Goal: Task Accomplishment & Management: Complete application form

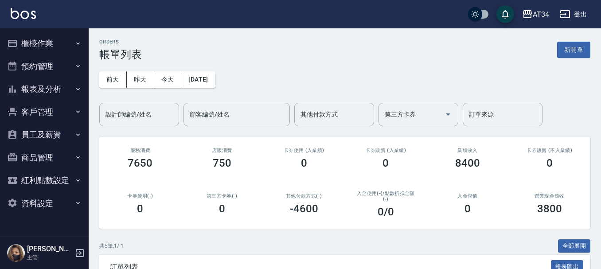
click at [58, 39] on button "櫃檯作業" at bounding box center [45, 43] width 82 height 23
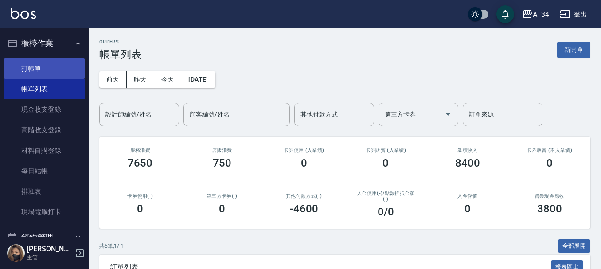
click at [61, 66] on link "打帳單" at bounding box center [45, 68] width 82 height 20
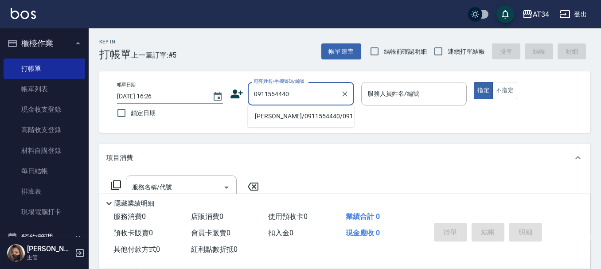
type input "蔡士良/0911554440/0911554440"
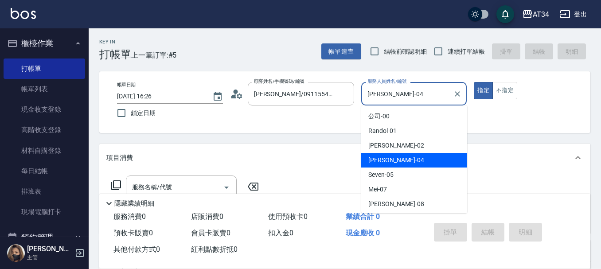
drag, startPoint x: 414, startPoint y: 92, endPoint x: 365, endPoint y: 96, distance: 49.3
click at [365, 96] on input "Gina-04" at bounding box center [407, 94] width 85 height 16
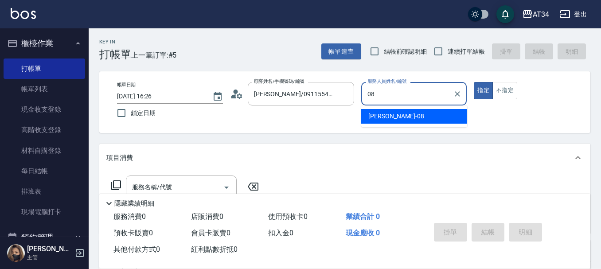
type input "Emma-08"
type button "true"
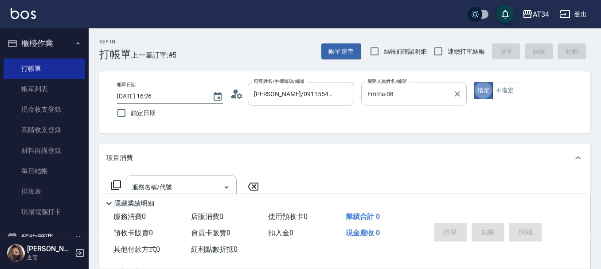
scroll to position [89, 0]
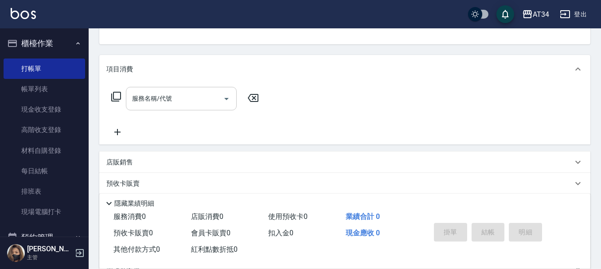
click at [141, 101] on div "服務名稱/代號 服務名稱/代號" at bounding box center [181, 98] width 111 height 23
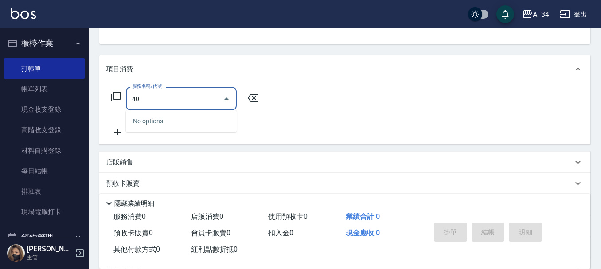
type input "401"
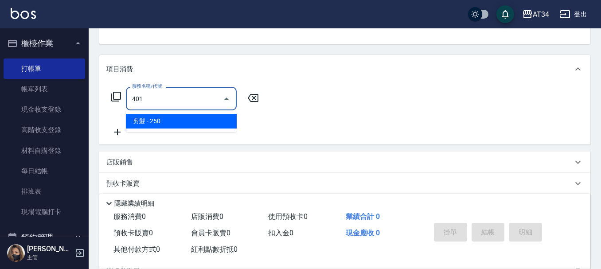
type input "20"
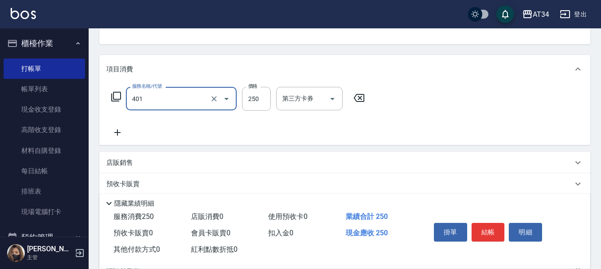
type input "剪髮(401)"
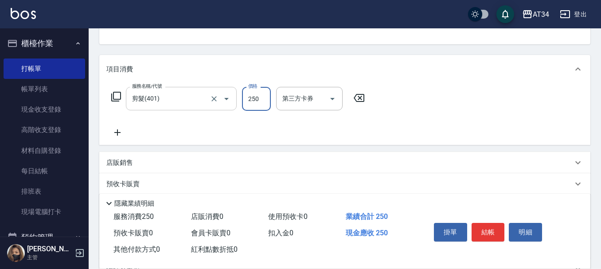
type input "0"
type input "50"
type input "500"
type input "0"
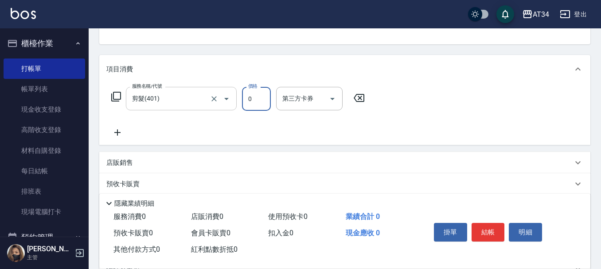
type input "22"
type input "20"
type input "229"
type input "220"
type input "2299"
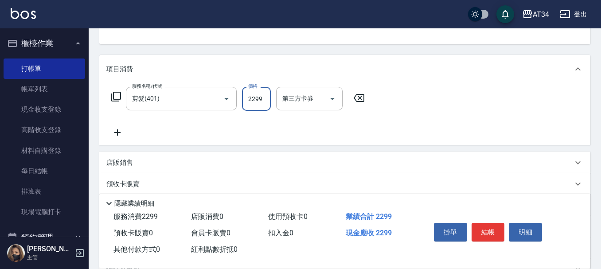
click at [266, 105] on input "2299" at bounding box center [256, 99] width 29 height 24
type input "0"
type input "29"
type input "20"
type input "299"
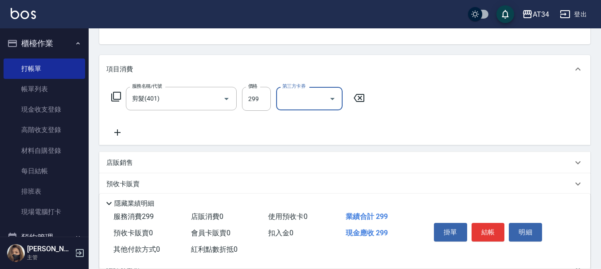
click at [117, 131] on icon at bounding box center [117, 132] width 6 height 6
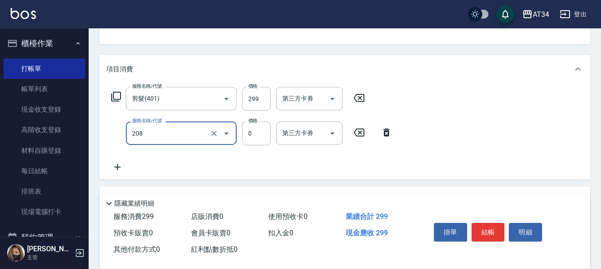
type input "洗一次(208)"
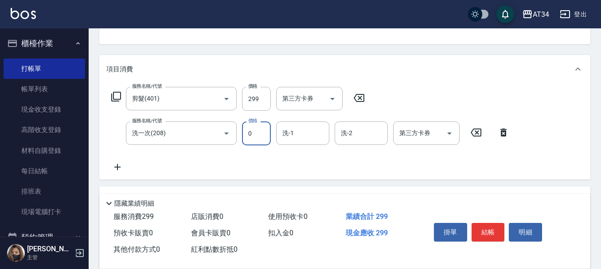
click at [119, 162] on icon at bounding box center [117, 167] width 22 height 11
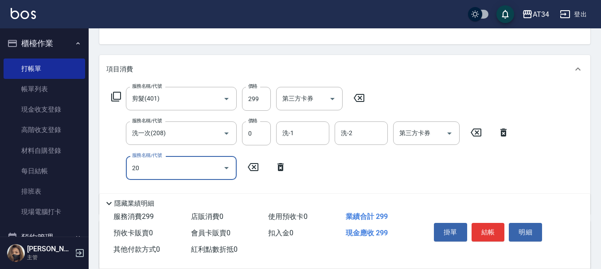
type input "201"
type input "50"
type input "洗髮(201)"
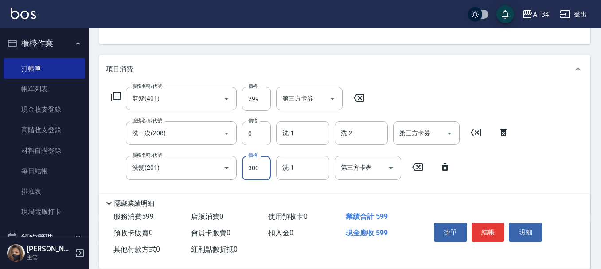
type input "2"
type input "30"
type input "20"
type input "40"
type input "200"
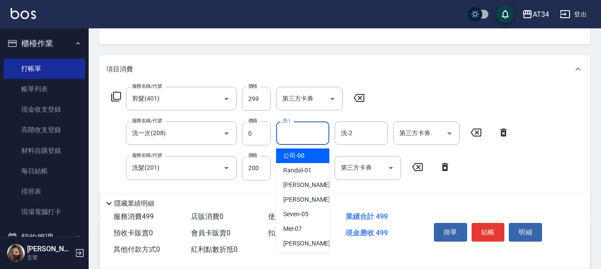
click at [307, 133] on input "洗-1" at bounding box center [302, 133] width 45 height 16
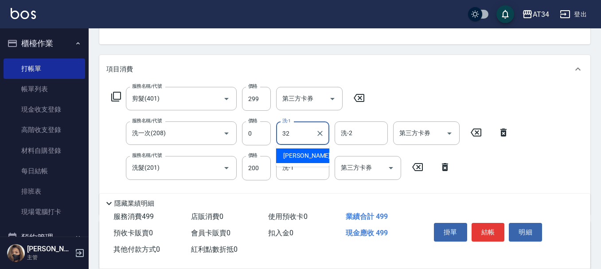
type input "阿源-32"
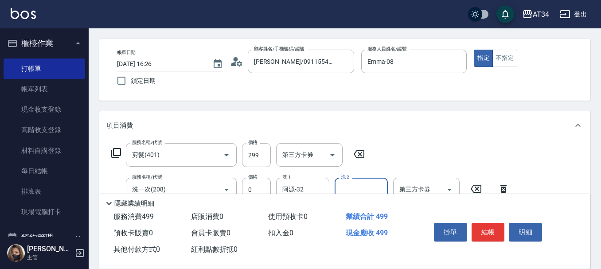
scroll to position [0, 0]
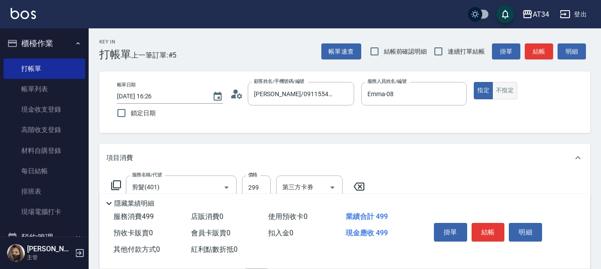
click at [508, 89] on button "不指定" at bounding box center [504, 90] width 25 height 17
click at [493, 226] on button "結帳" at bounding box center [487, 232] width 33 height 19
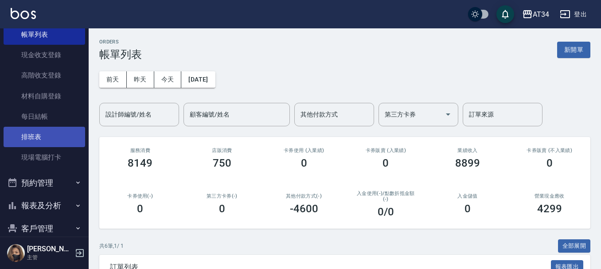
scroll to position [160, 0]
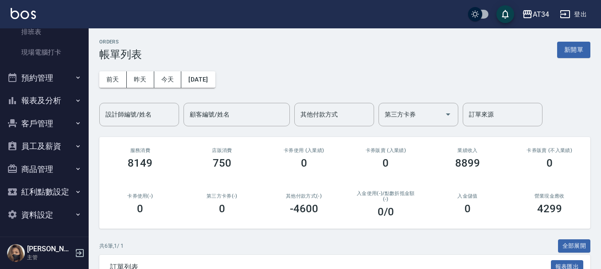
click at [48, 99] on button "報表及分析" at bounding box center [45, 100] width 82 height 23
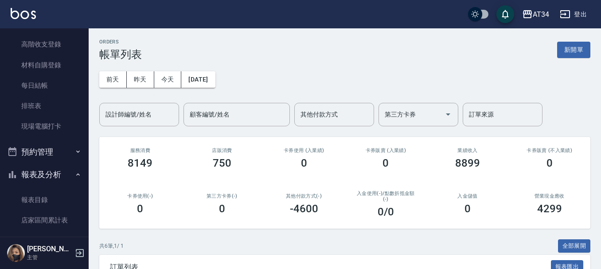
scroll to position [89, 0]
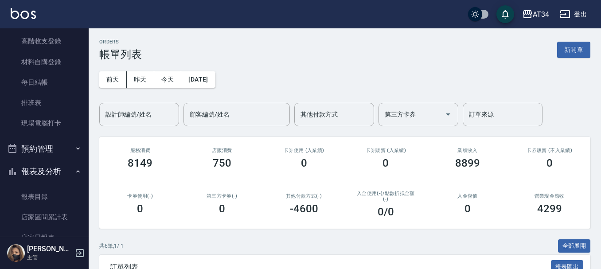
click at [41, 152] on button "預約管理" at bounding box center [45, 148] width 82 height 23
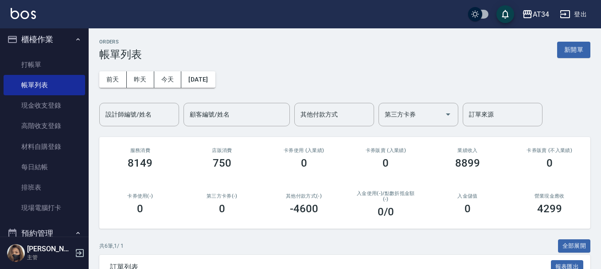
scroll to position [0, 0]
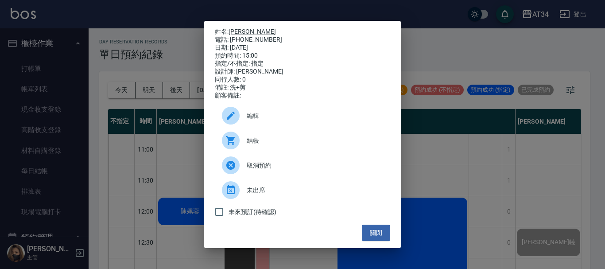
scroll to position [133, 0]
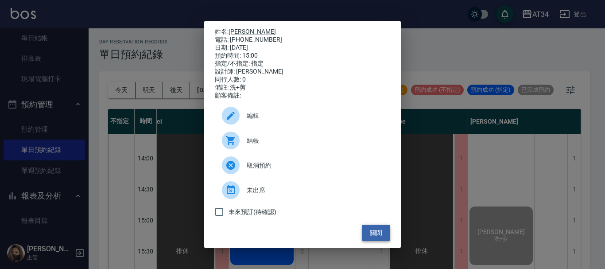
click at [371, 237] on button "關閉" at bounding box center [376, 233] width 28 height 16
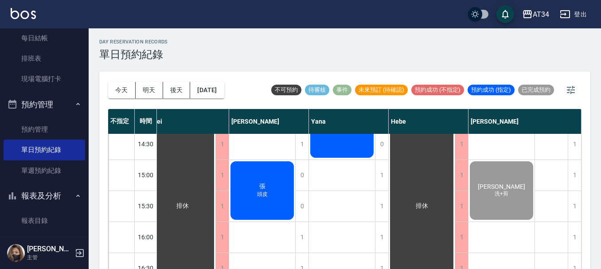
scroll to position [222, 530]
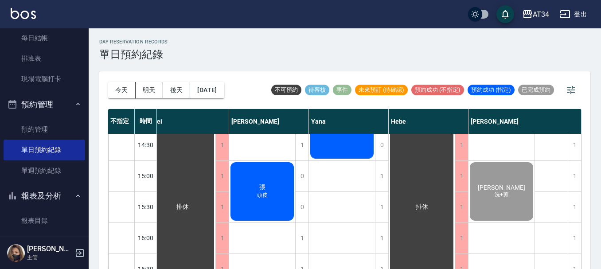
click at [254, 203] on div "張 頭皮" at bounding box center [262, 191] width 66 height 61
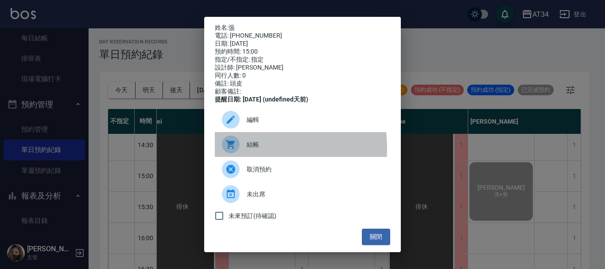
click at [259, 149] on span "結帳" at bounding box center [315, 144] width 136 height 9
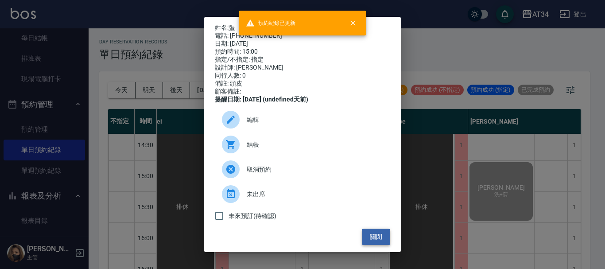
click at [366, 245] on button "關閉" at bounding box center [376, 237] width 28 height 16
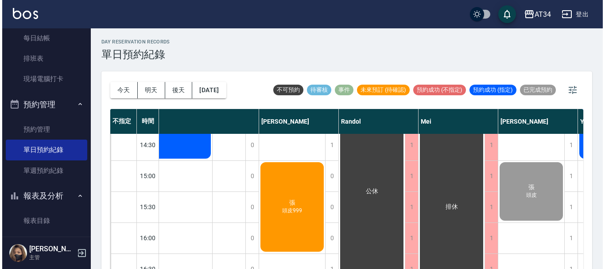
scroll to position [222, 226]
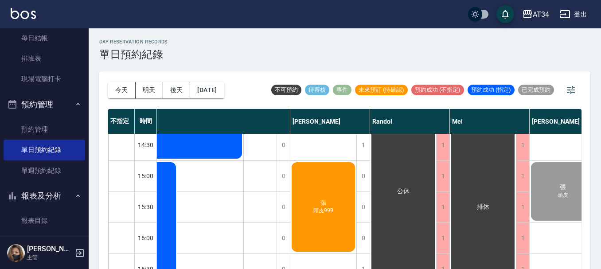
click at [307, 213] on div "張 頭皮999" at bounding box center [323, 207] width 66 height 92
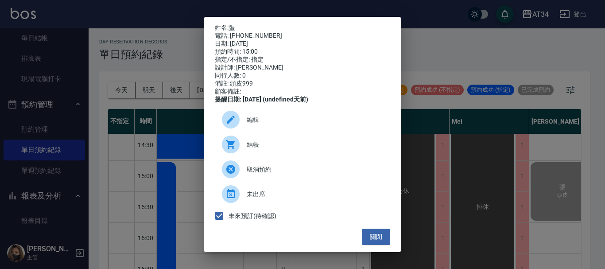
click at [275, 144] on div "結帳" at bounding box center [302, 144] width 175 height 25
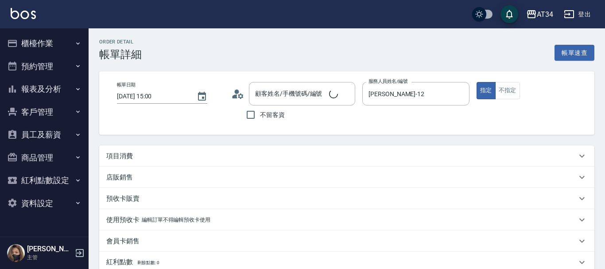
type input "[DATE] 15:00"
type input "Emily-12"
type input "頭皮"
click at [126, 155] on p "項目消費" at bounding box center [119, 156] width 27 height 9
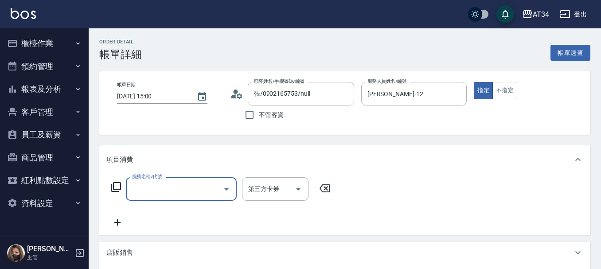
type input "張/0902165753/null"
click at [157, 184] on input "服務名稱/代號" at bounding box center [175, 189] width 90 height 16
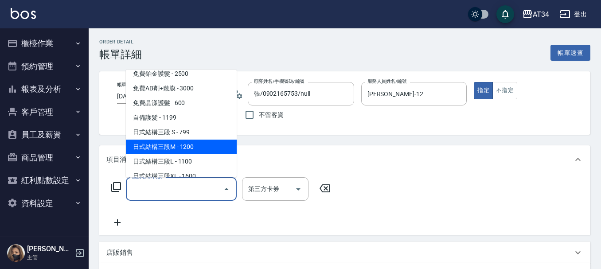
scroll to position [709, 0]
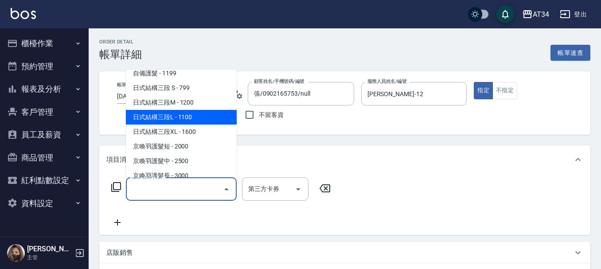
click at [187, 118] on span "日式結構三段L - 1100" at bounding box center [181, 117] width 111 height 15
type input "110"
type input "日式結構三段L(627)"
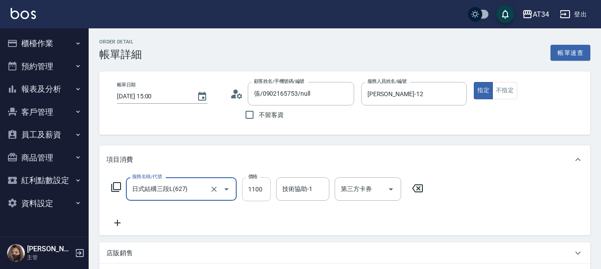
click at [253, 182] on input "1100" at bounding box center [256, 189] width 29 height 24
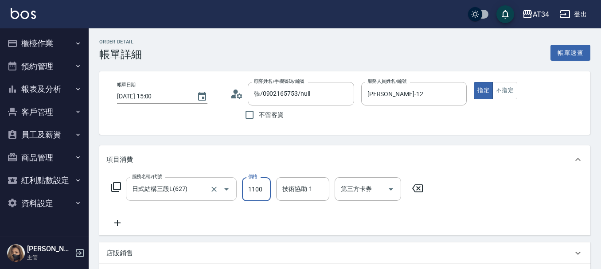
click at [187, 196] on input "日式結構三段L(627)" at bounding box center [169, 189] width 78 height 16
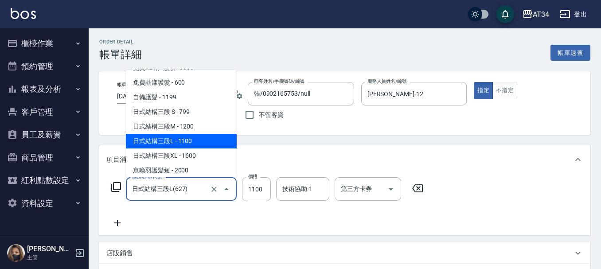
scroll to position [701, 0]
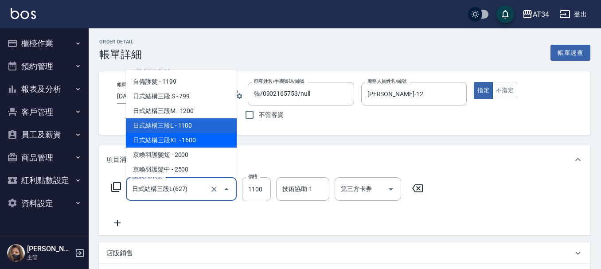
click at [186, 139] on span "日式結構三段XL - 1600" at bounding box center [181, 140] width 111 height 15
type input "160"
type input "日式結構三段XL(628)"
type input "1600"
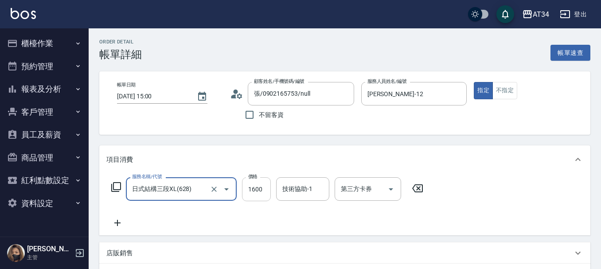
click at [251, 187] on input "1600" at bounding box center [256, 189] width 29 height 24
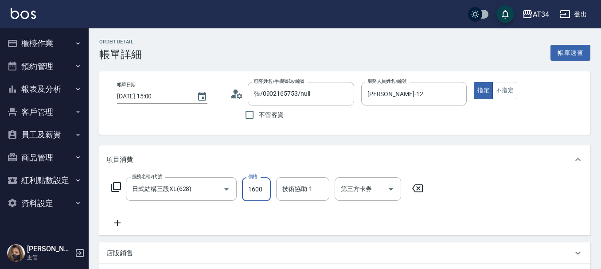
type input "0"
type input "114"
type input "110"
type input "1147"
click at [111, 225] on icon at bounding box center [117, 223] width 22 height 11
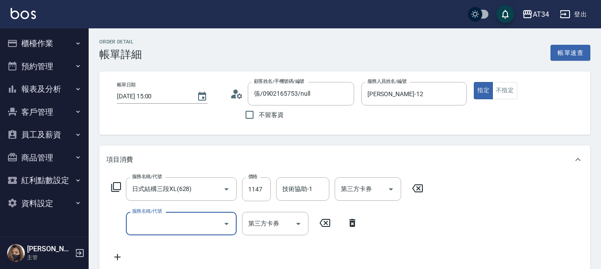
click at [146, 225] on input "服務名稱/代號" at bounding box center [175, 224] width 90 height 16
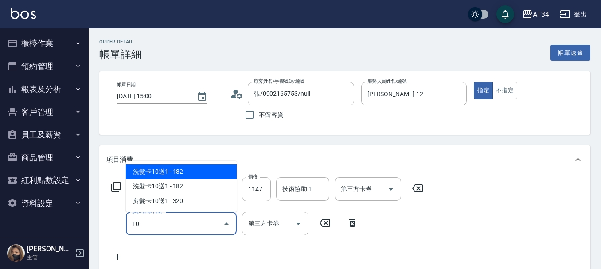
scroll to position [0, 0]
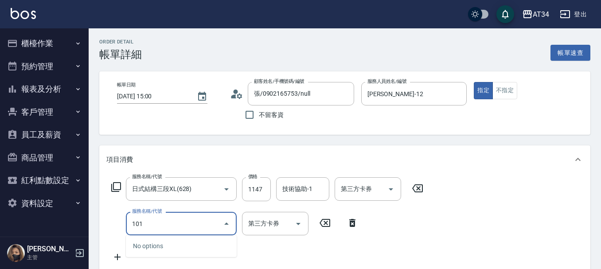
type input "1010"
type input "190"
type input "洗+AB劑(1010)"
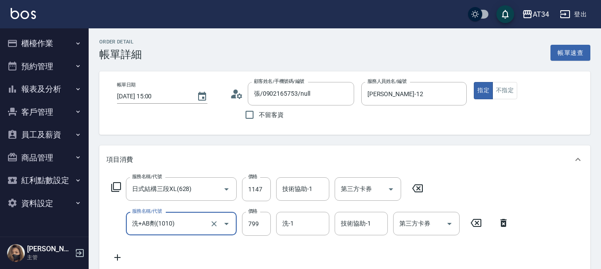
click at [226, 260] on div "服務名稱/代號 日式結構三段XL(628) 服務名稱/代號 價格 1147 價格 技術協助-1 技術協助-1 第三方卡券 第三方卡券 服務名稱/代號 洗+AB…" at bounding box center [310, 220] width 408 height 86
click at [231, 247] on div "服務名稱/代號 日式結構三段XL(628) 服務名稱/代號 價格 1147 價格 技術協助-1 技術協助-1 第三方卡券 第三方卡券 服務名稱/代號 洗+AB…" at bounding box center [310, 220] width 408 height 86
click at [210, 226] on icon "Clear" at bounding box center [214, 223] width 9 height 9
type input "1"
type input "110"
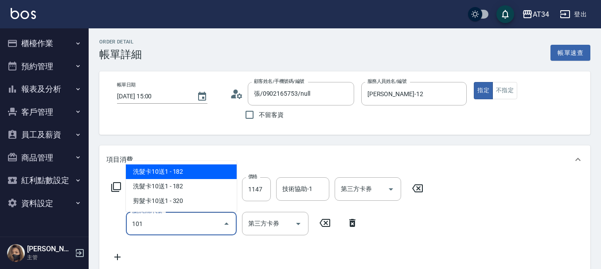
type input "1011"
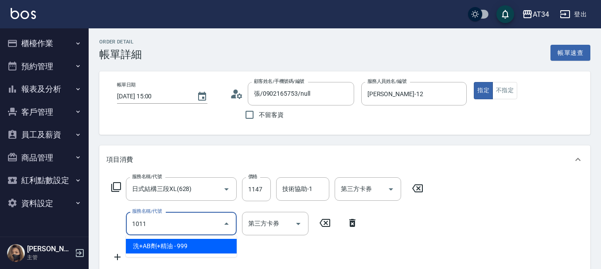
type input "210"
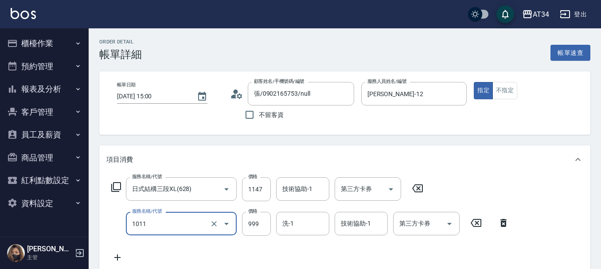
type input "洗+AB劑+精油(1011)"
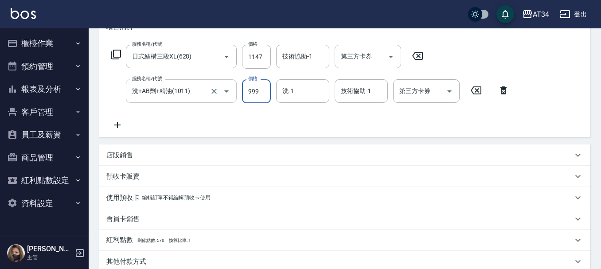
scroll to position [133, 0]
click at [309, 61] on input "技術協助-1" at bounding box center [302, 56] width 45 height 16
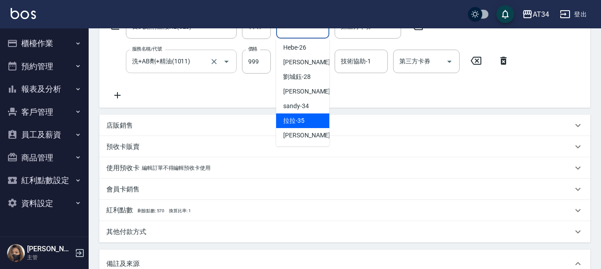
scroll to position [177, 0]
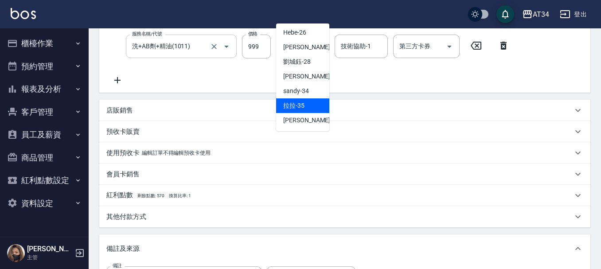
click at [302, 110] on span "拉拉 -35" at bounding box center [293, 105] width 21 height 9
type input "拉拉-35"
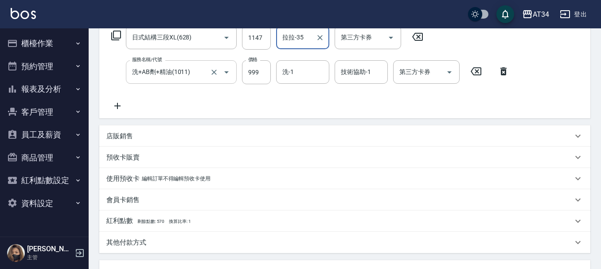
scroll to position [133, 0]
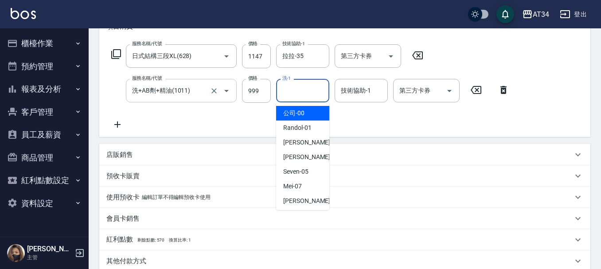
click at [298, 97] on input "洗-1" at bounding box center [302, 91] width 45 height 16
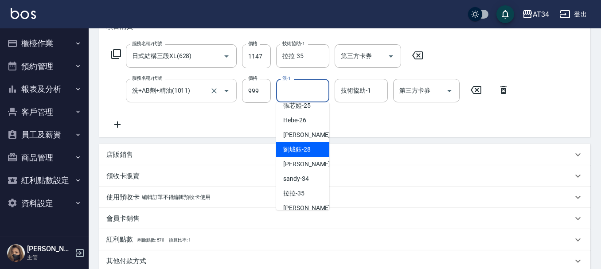
scroll to position [163, 0]
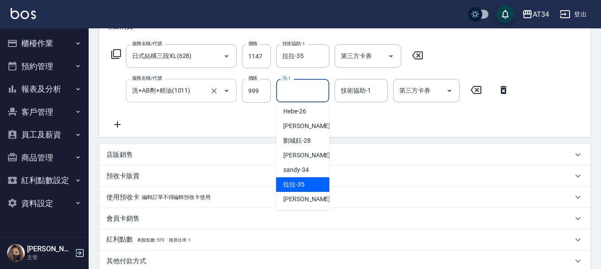
click at [306, 181] on div "拉拉 -35" at bounding box center [302, 184] width 53 height 15
type input "拉拉-35"
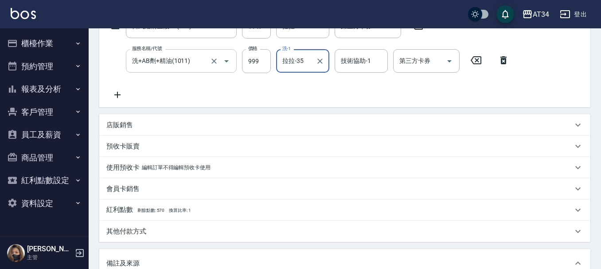
scroll to position [177, 0]
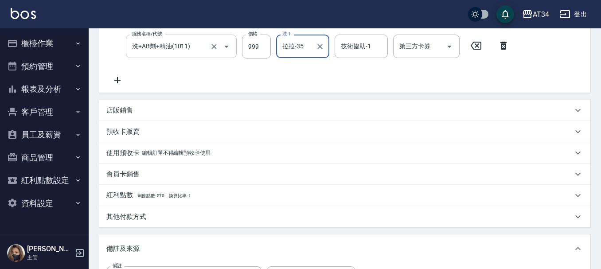
click at [127, 104] on div "店販銷售" at bounding box center [344, 110] width 491 height 21
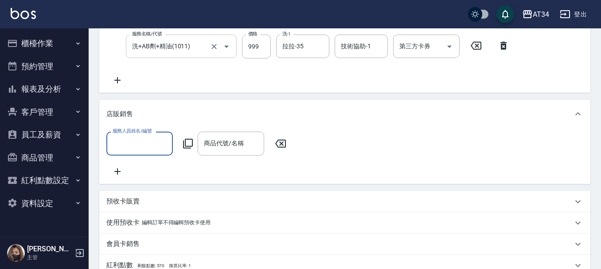
scroll to position [0, 0]
click at [130, 135] on div "服務人員姓名/編號" at bounding box center [139, 143] width 66 height 23
type input "Emily-12"
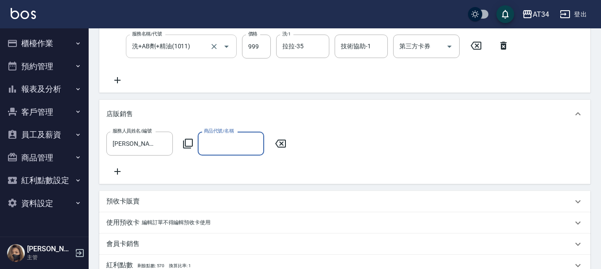
click at [211, 136] on input "商品代號/名稱" at bounding box center [231, 144] width 58 height 16
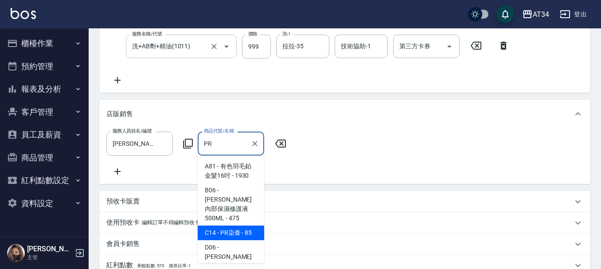
type input "PRP"
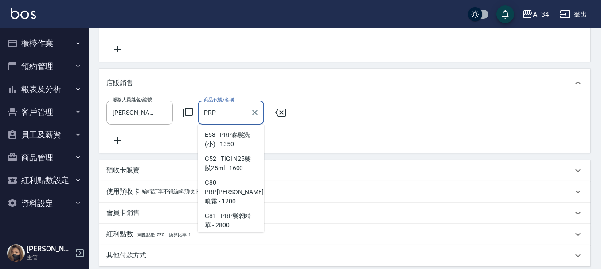
scroll to position [222, 0]
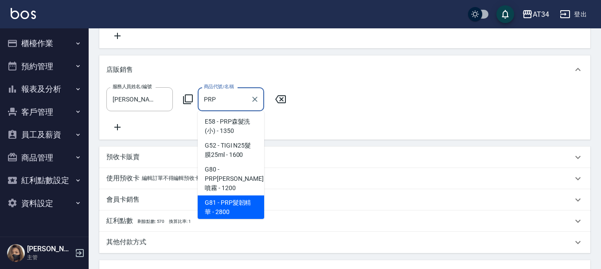
click at [236, 195] on span "G81 - PRP髮韌精華 - 2800" at bounding box center [231, 207] width 66 height 24
type input "490"
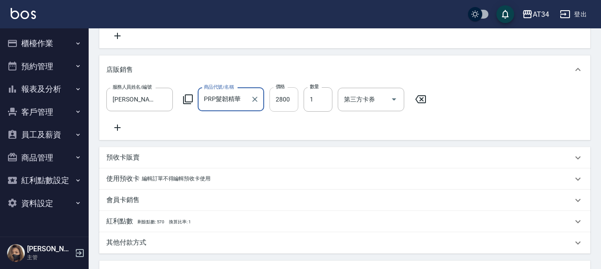
type input "PRP髮韌精華"
click at [281, 103] on input "2800" at bounding box center [283, 99] width 29 height 24
type input "210"
type input "23"
type input "230"
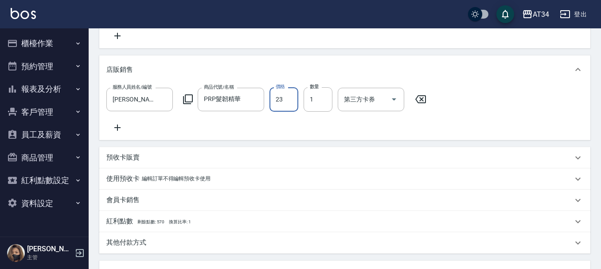
type input "238"
type input "450"
type input "2380"
click at [117, 126] on icon at bounding box center [117, 127] width 22 height 11
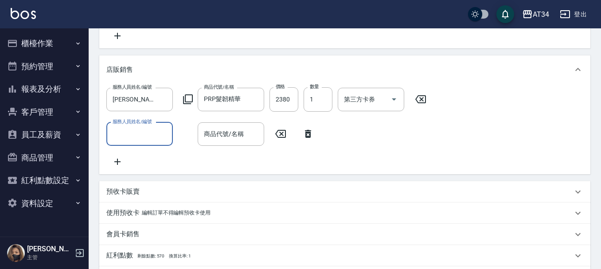
click at [134, 131] on input "服務人員姓名/編號" at bounding box center [139, 134] width 58 height 16
type input "Emily-12"
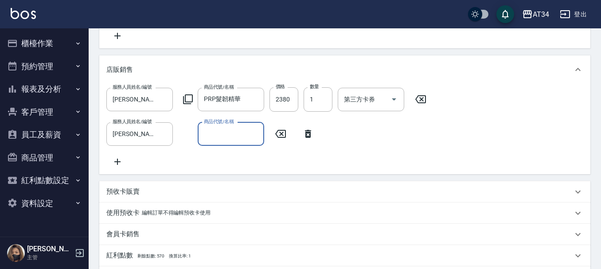
click at [238, 132] on input "商品代號/名稱" at bounding box center [231, 134] width 58 height 16
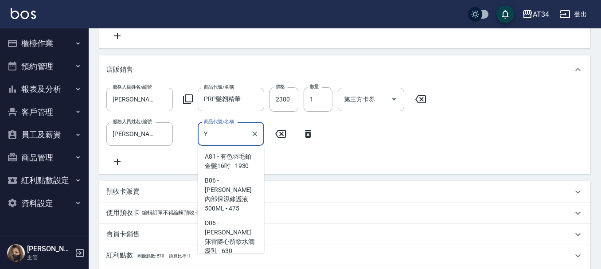
scroll to position [58, 0]
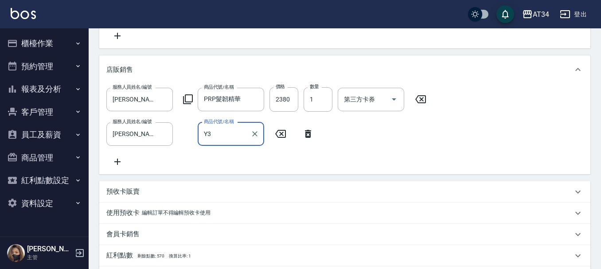
type input "Y"
type input "子"
type input "強"
click at [224, 136] on input "福米勒福米勒" at bounding box center [224, 134] width 45 height 16
click at [216, 132] on input "福米勒福米勒" at bounding box center [224, 134] width 45 height 16
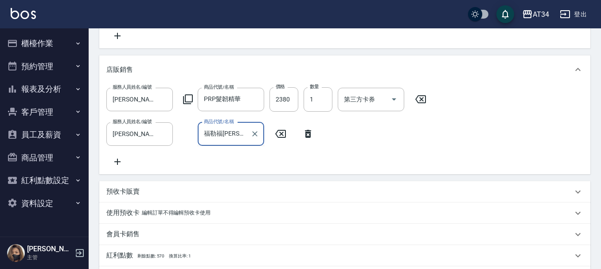
type input "勒福米勒"
drag, startPoint x: 234, startPoint y: 129, endPoint x: 177, endPoint y: 133, distance: 57.7
click at [177, 133] on div "服務人員姓名/編號 Emily-12 服務人員姓名/編號 商品代號/名稱 勒福米勒 商品代號/名稱" at bounding box center [212, 133] width 213 height 23
click at [215, 141] on input "福福" at bounding box center [224, 134] width 45 height 16
type input "福"
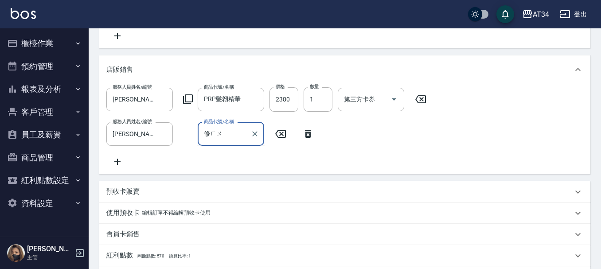
type input "修護"
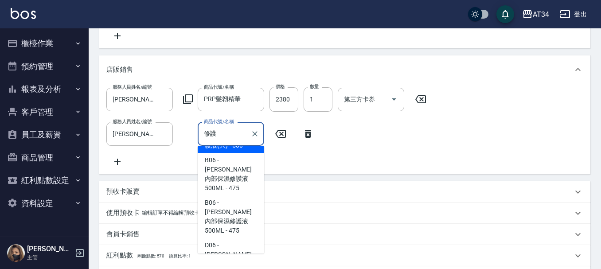
scroll to position [4, 0]
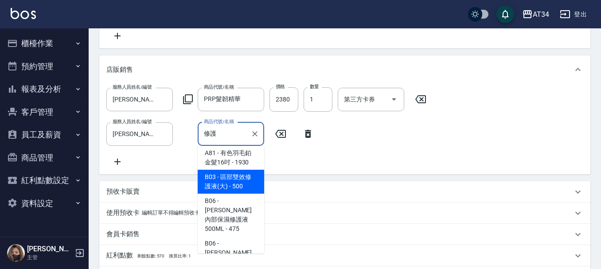
drag, startPoint x: 225, startPoint y: 134, endPoint x: 201, endPoint y: 129, distance: 24.8
click at [201, 129] on div "修護 商品代號/名稱" at bounding box center [231, 133] width 66 height 23
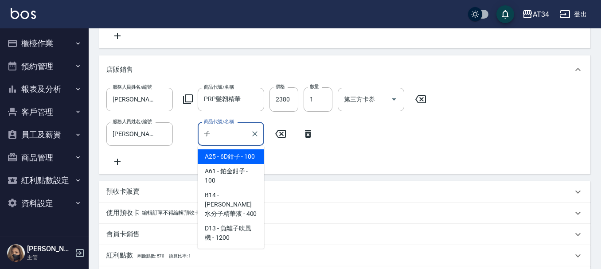
type input "紫"
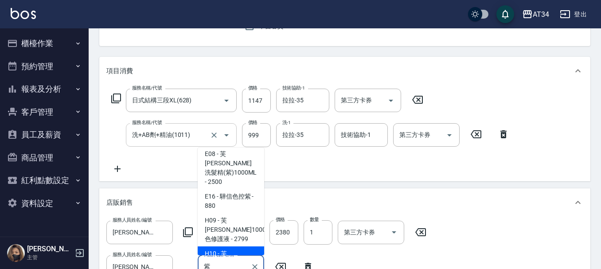
scroll to position [133, 0]
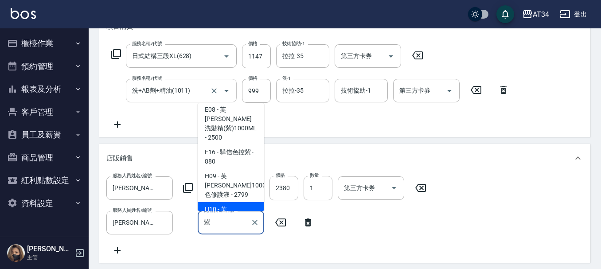
click at [238, 202] on span "H10 - 芙米勒紫色洗髮精1000ML+修護液 - 3499" at bounding box center [231, 228] width 66 height 52
type input "800"
type input "芙米勒紫色洗髮精1000ML+修護液"
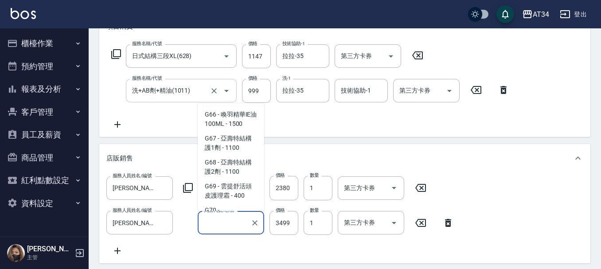
scroll to position [0, 53]
drag, startPoint x: 205, startPoint y: 222, endPoint x: 217, endPoint y: 222, distance: 12.0
click at [217, 222] on input "芙米勒紫色洗髮精1000ML+修護液" at bounding box center [224, 223] width 45 height 16
click at [253, 224] on icon "Clear" at bounding box center [254, 222] width 5 height 5
type input "450"
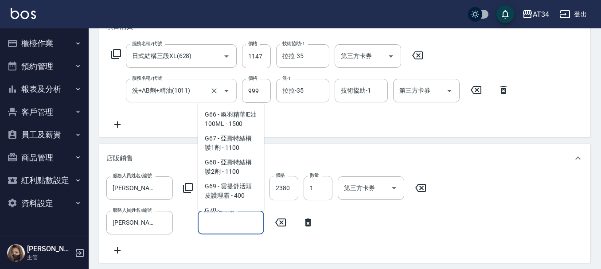
scroll to position [0, 0]
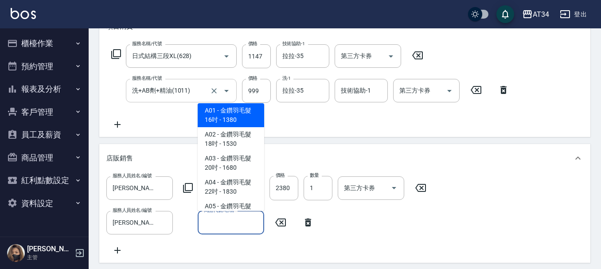
click at [238, 222] on input "商品代號/名稱" at bounding box center [231, 223] width 58 height 16
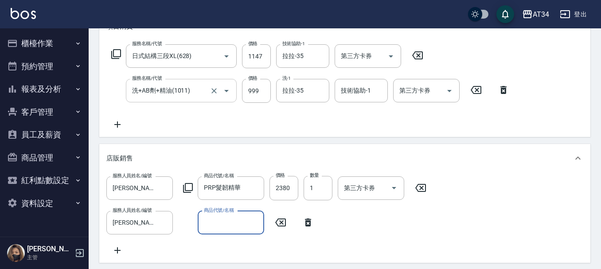
paste input "芙米勒紫色洗髮精1000M"
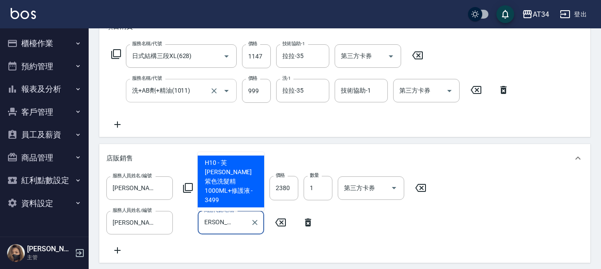
scroll to position [0, 8]
type input "芙米勒紫色洗髮精1000ML+修護液"
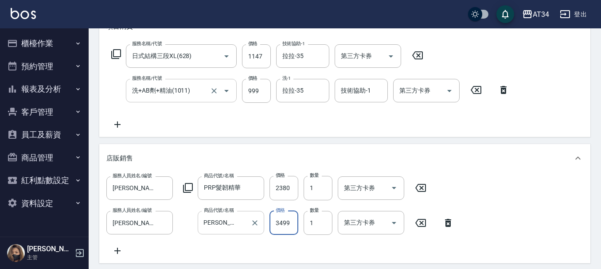
scroll to position [0, 0]
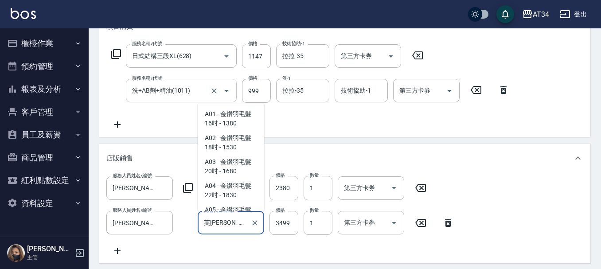
click at [246, 229] on input "芙米勒紫色洗髮精1000ML+修護液" at bounding box center [224, 223] width 45 height 16
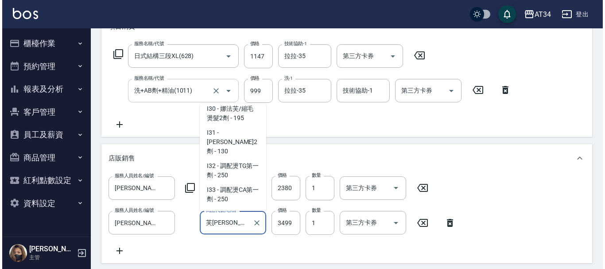
scroll to position [11989, 0]
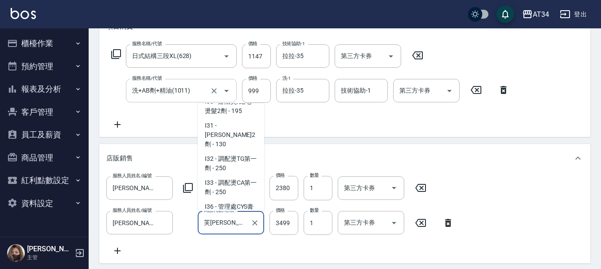
click at [423, 221] on icon at bounding box center [420, 223] width 11 height 8
type input "450"
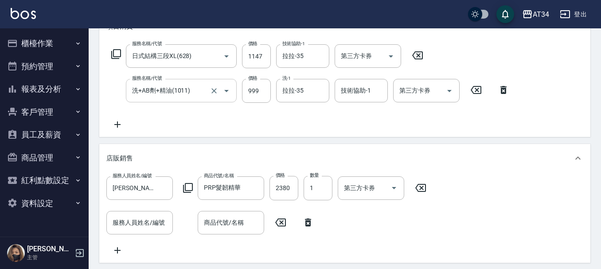
click at [184, 190] on icon at bounding box center [188, 188] width 10 height 10
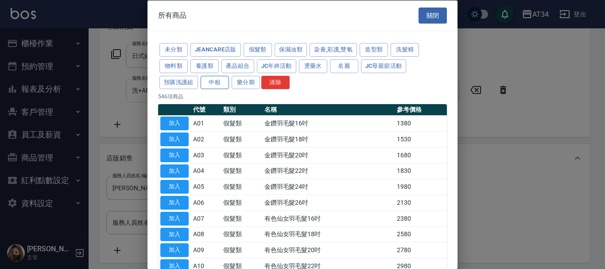
click at [204, 65] on button "養護類" at bounding box center [205, 66] width 28 height 14
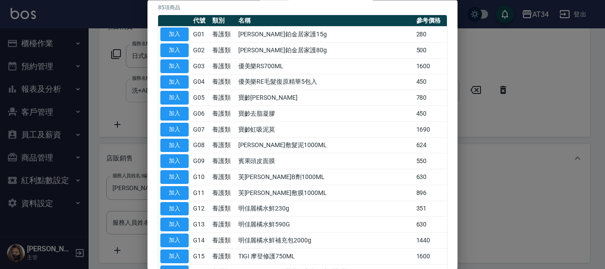
scroll to position [0, 0]
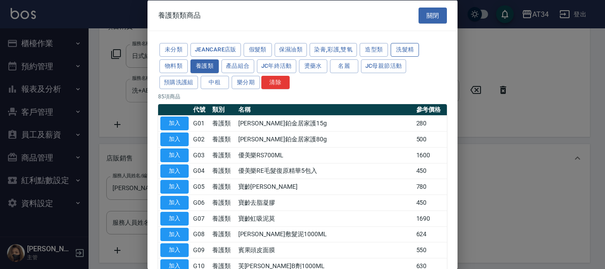
click at [406, 46] on button "洗髮精" at bounding box center [405, 50] width 28 height 14
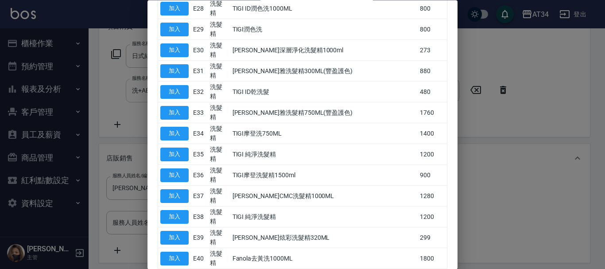
scroll to position [687, 0]
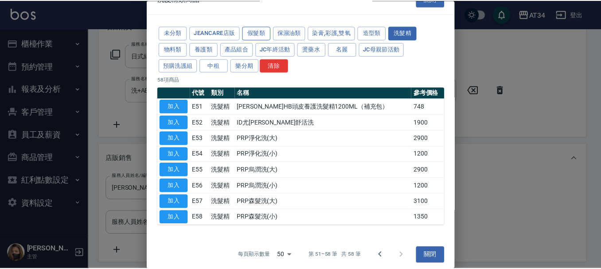
scroll to position [0, 0]
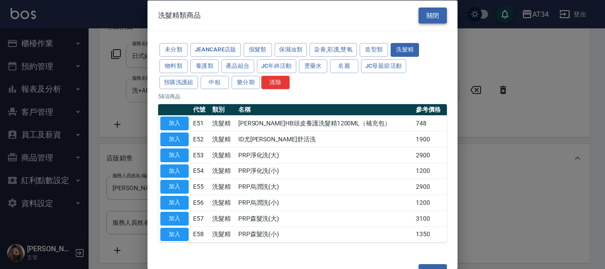
click at [421, 12] on button "關閉" at bounding box center [433, 15] width 28 height 16
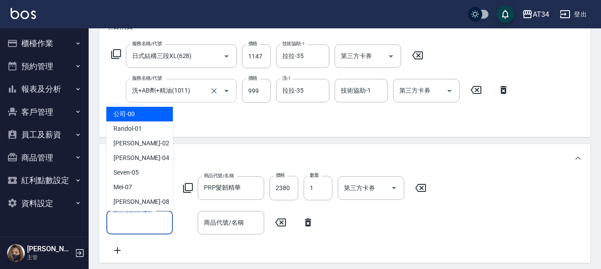
click at [137, 226] on input "服務人員姓名/編號" at bounding box center [139, 223] width 58 height 16
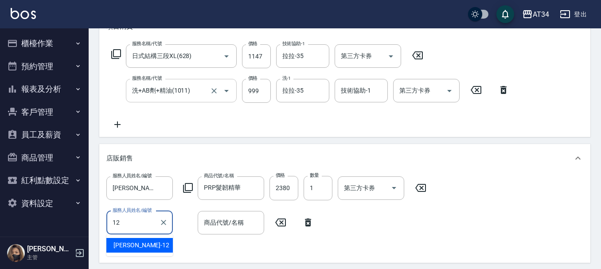
type input "Emily-12"
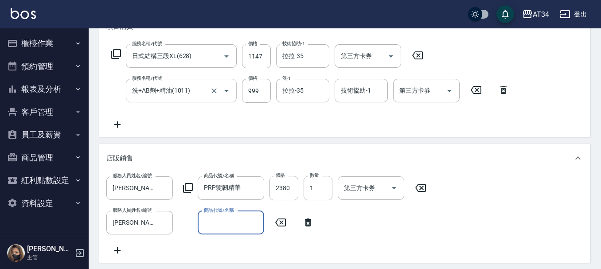
click at [218, 225] on input "商品代號/名稱" at bounding box center [231, 223] width 58 height 16
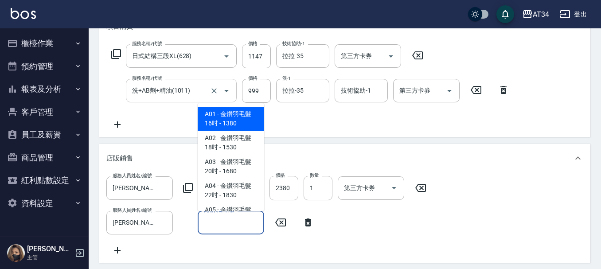
click at [216, 222] on input "商品代號/名稱" at bounding box center [231, 223] width 58 height 16
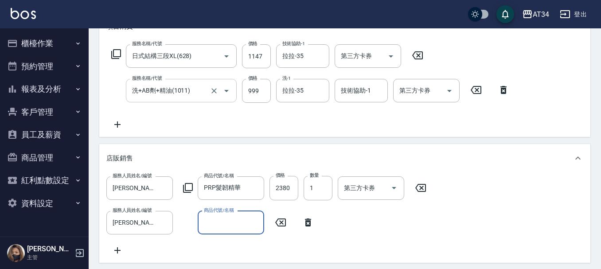
click at [216, 222] on input "商品代號/名稱" at bounding box center [231, 223] width 58 height 16
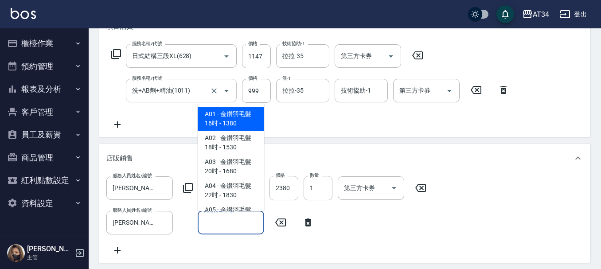
paste input "芙米勒紫色洗髮精1000M"
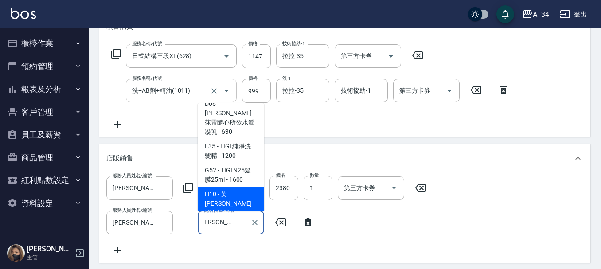
scroll to position [0, 8]
type input "芙米勒紫色洗髮精"
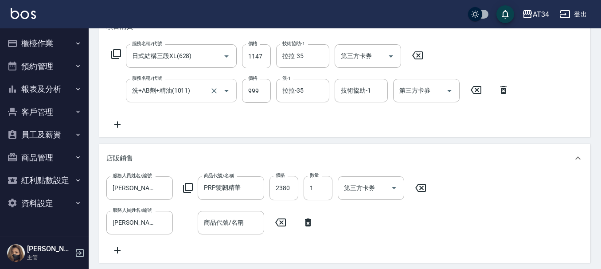
scroll to position [0, 0]
click at [222, 223] on input "商品代號/名稱" at bounding box center [231, 223] width 58 height 16
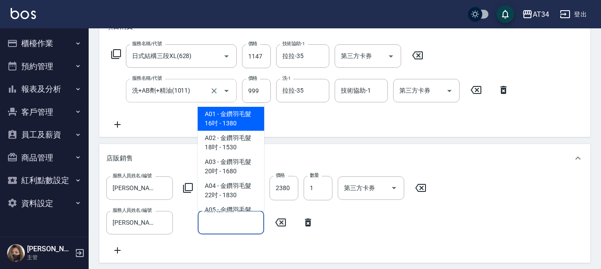
paste input "芙米勒紫色洗髮精1000M"
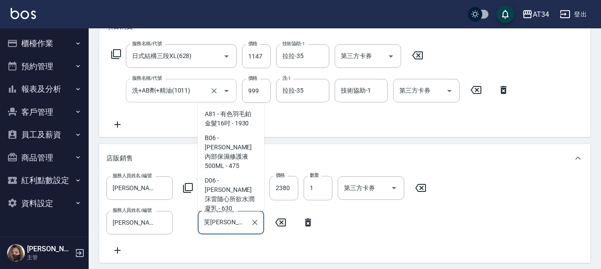
scroll to position [0, 27]
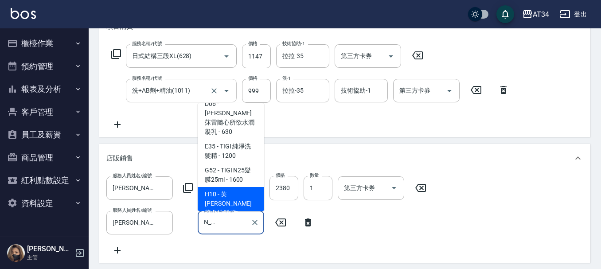
type input "芙米勒紫色洗髮精1000M"
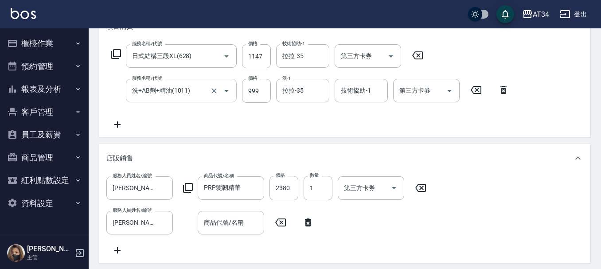
scroll to position [0, 0]
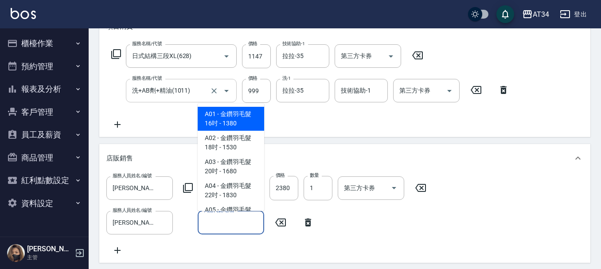
click at [217, 221] on input "商品代號/名稱" at bounding box center [231, 223] width 58 height 16
paste input "芙米勒紫色洗髮精1000M"
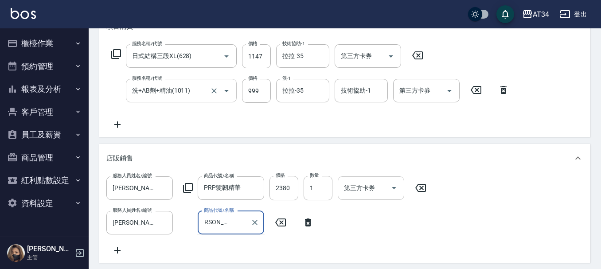
scroll to position [0, 19]
type input "undefined"
type input "NaN"
click at [258, 224] on icon "Clear" at bounding box center [254, 222] width 9 height 9
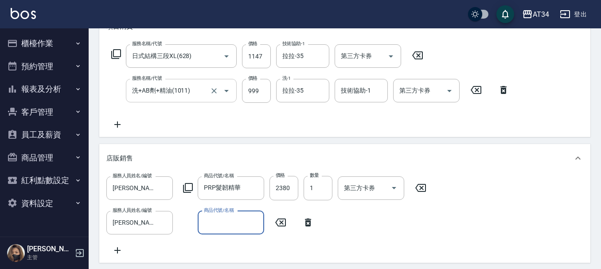
click at [237, 226] on input "商品代號/名稱" at bounding box center [231, 223] width 58 height 16
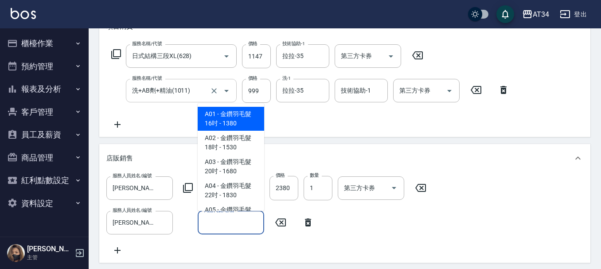
paste input "芙米勒紫色洗髮精1000M"
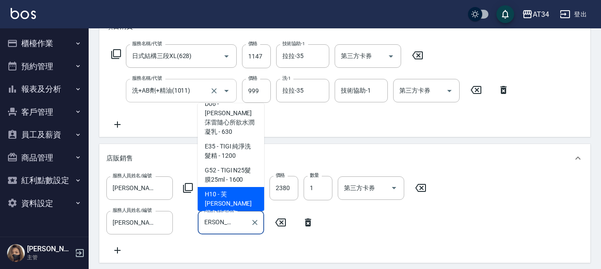
scroll to position [0, 8]
type input "芙米勒紫色洗髮精1000ML+修護液"
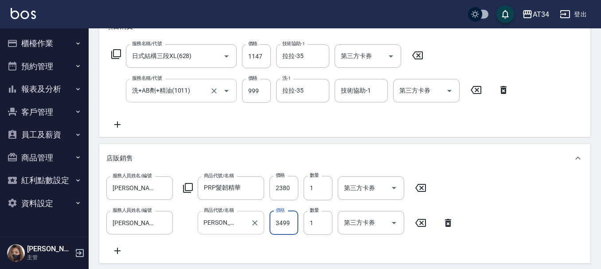
scroll to position [0, 0]
click at [237, 225] on input "芙米勒紫色洗髮精1000ML+修護液" at bounding box center [224, 223] width 45 height 16
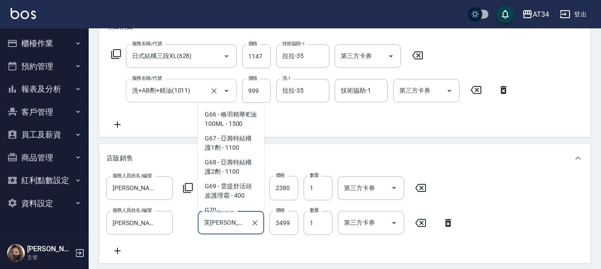
scroll to position [8931, 0]
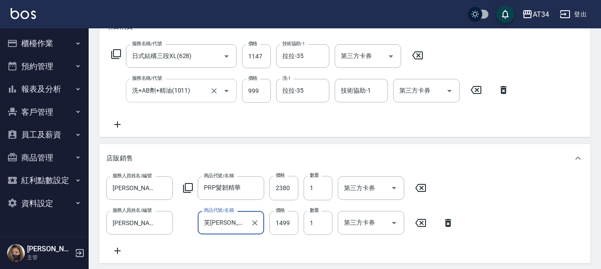
type input "600"
type input "芙米勒260ML+修護液"
type input "1499"
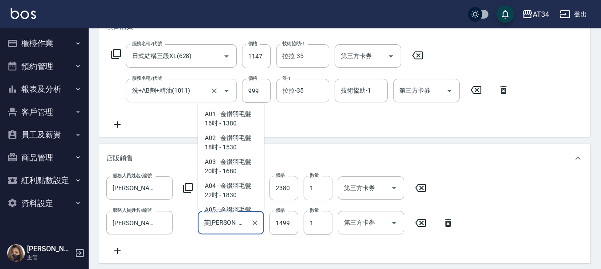
click at [235, 222] on input "芙米勒260ML+修護液" at bounding box center [224, 223] width 45 height 16
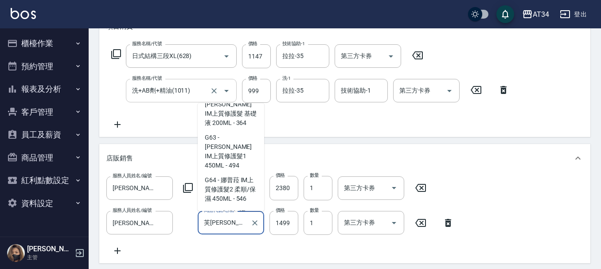
scroll to position [8867, 0]
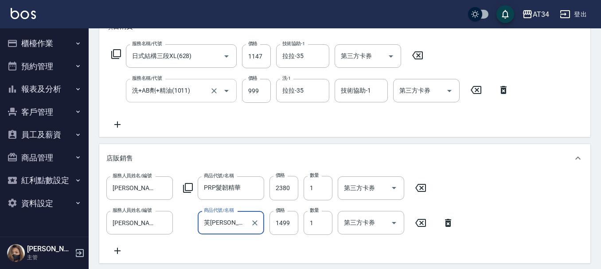
click at [243, 224] on input "芙米勒260ML+修護液" at bounding box center [224, 223] width 45 height 16
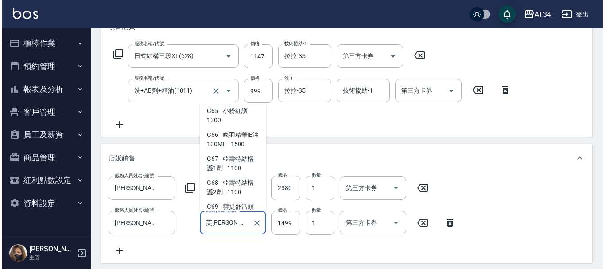
scroll to position [8911, 0]
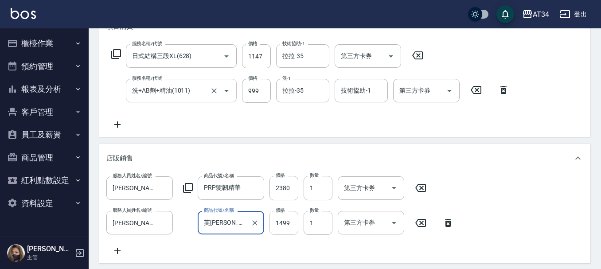
click at [284, 220] on input "1499" at bounding box center [283, 223] width 29 height 24
click at [187, 189] on icon at bounding box center [188, 188] width 11 height 11
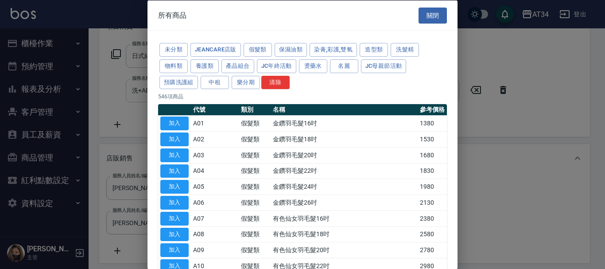
click at [407, 53] on button "洗髮精" at bounding box center [405, 50] width 28 height 14
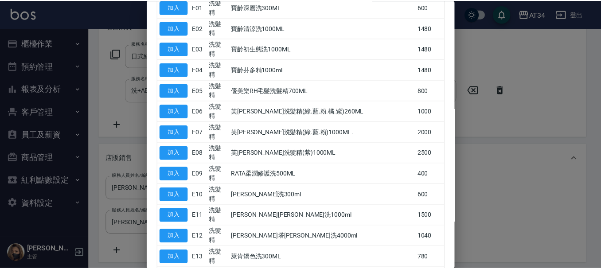
scroll to position [105, 0]
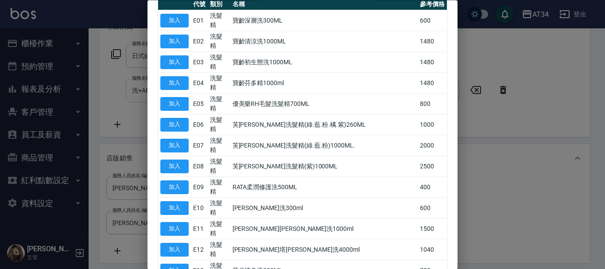
drag, startPoint x: 295, startPoint y: 113, endPoint x: 295, endPoint y: 119, distance: 5.3
click at [295, 135] on td "芙米勒洗髮精(綠.藍.粉)1000ML." at bounding box center [324, 145] width 188 height 21
click at [181, 118] on button "加入" at bounding box center [174, 125] width 28 height 14
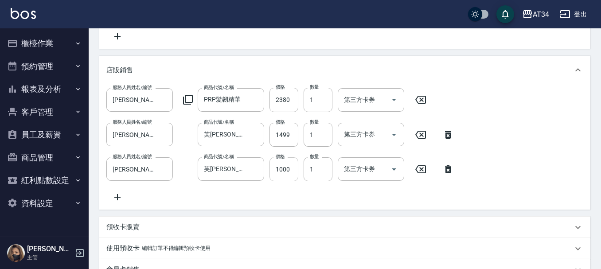
scroll to position [222, 0]
click at [448, 135] on icon at bounding box center [448, 134] width 22 height 11
type input "550"
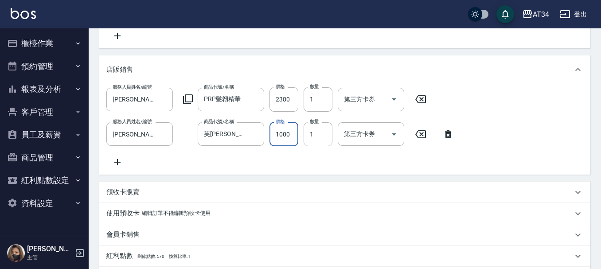
click at [290, 130] on input "1000" at bounding box center [283, 134] width 29 height 24
type input "9"
type input "450"
type input "99"
type input "460"
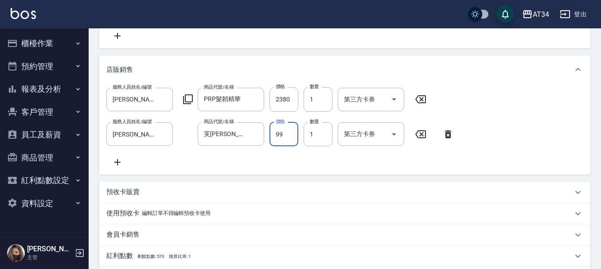
type input "994"
type input "550"
type input "994"
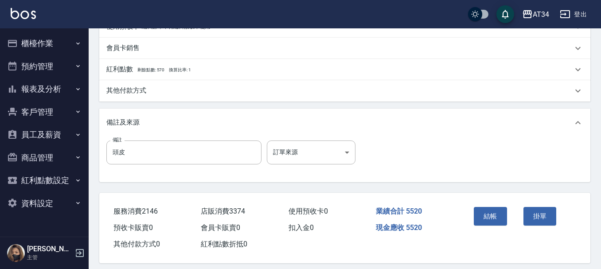
scroll to position [424, 0]
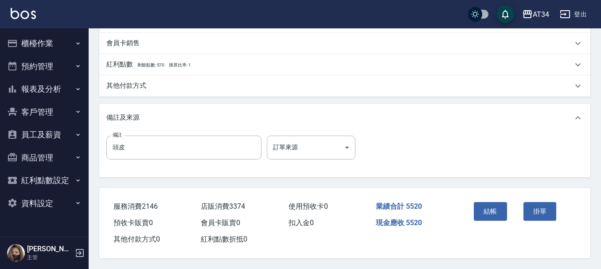
click at [131, 84] on p "其他付款方式" at bounding box center [126, 85] width 40 height 9
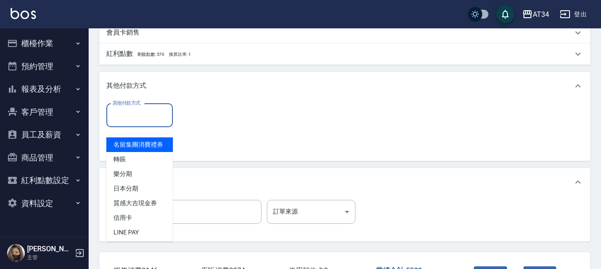
click at [136, 123] on input "其他付款方式" at bounding box center [139, 116] width 58 height 16
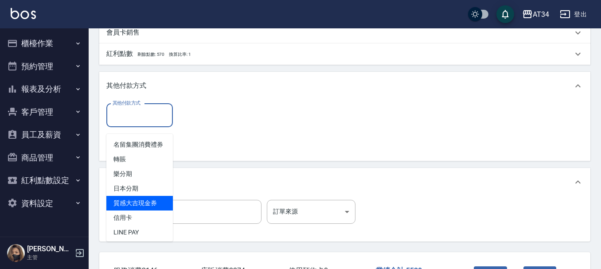
scroll to position [11, 0]
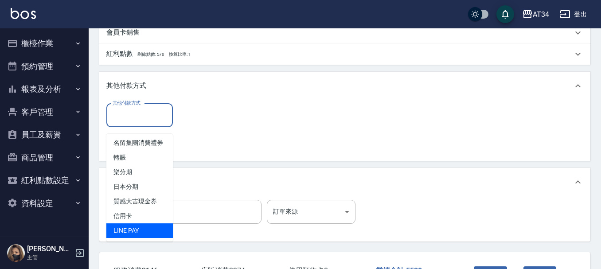
click at [135, 230] on span "LINE PAY" at bounding box center [139, 230] width 66 height 15
type input "LINE PAY"
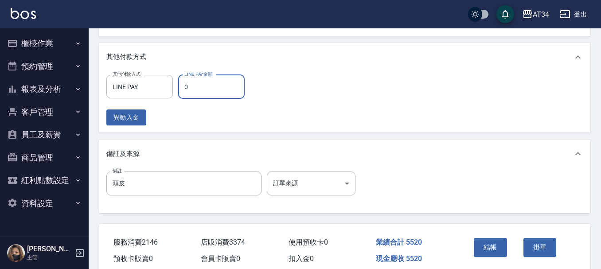
scroll to position [499, 0]
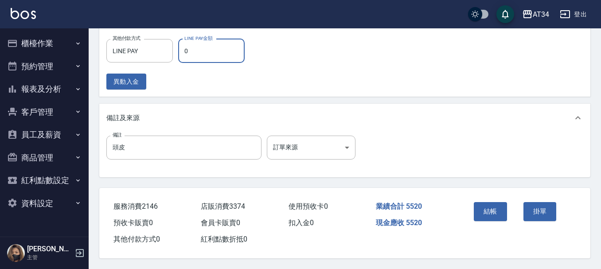
type input "5"
type input "540"
type input "55"
type input "490"
type input "5520"
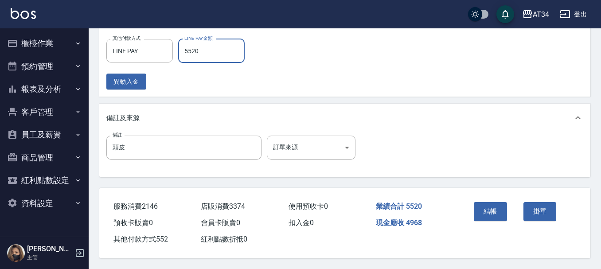
type input "0"
type input "5520"
click at [485, 207] on button "結帳" at bounding box center [490, 211] width 33 height 19
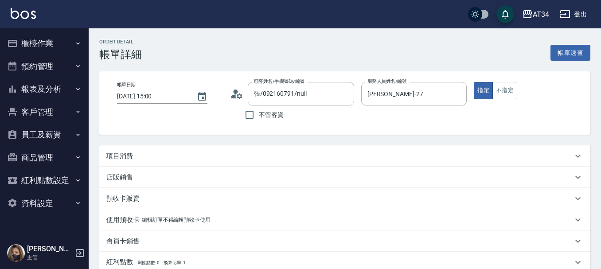
click at [287, 148] on div "項目消費" at bounding box center [344, 155] width 491 height 21
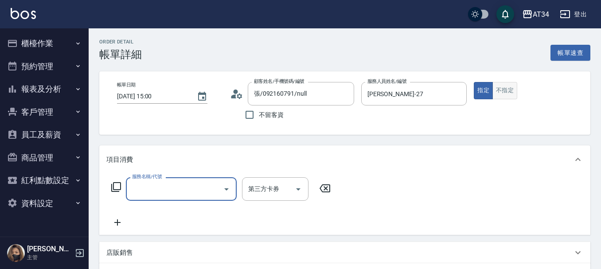
click at [514, 93] on button "不指定" at bounding box center [504, 90] width 25 height 17
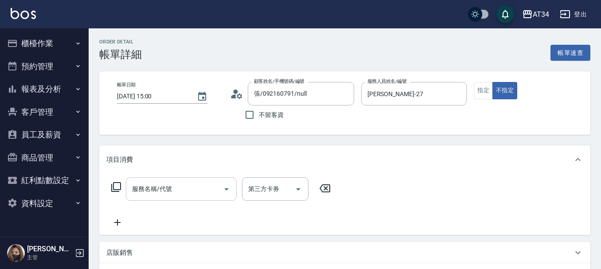
click at [198, 179] on div "服務名稱/代號" at bounding box center [181, 188] width 111 height 23
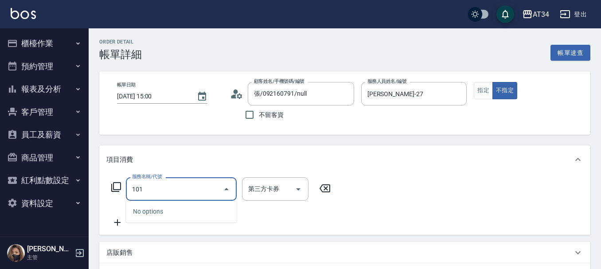
type input "1011"
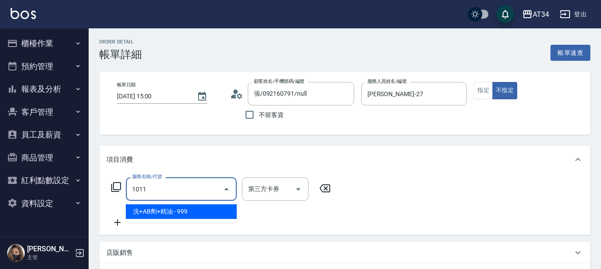
type input "90"
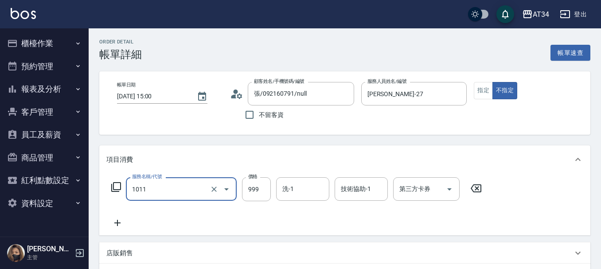
type input "洗+AB劑+精油(1011)"
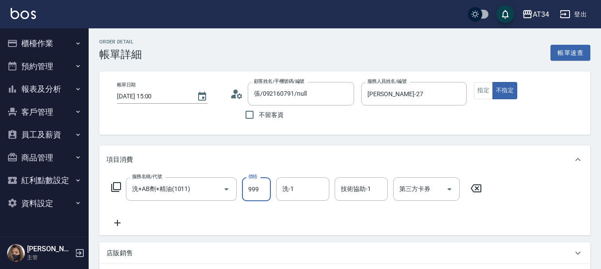
click at [333, 235] on div "服務名稱/代號 洗+AB劑+精油(1011) 服務名稱/代號 價格 999 價格 洗-1 洗-1 技術協助-1 技術協助-1 第三方卡券 第三方卡券" at bounding box center [344, 205] width 491 height 62
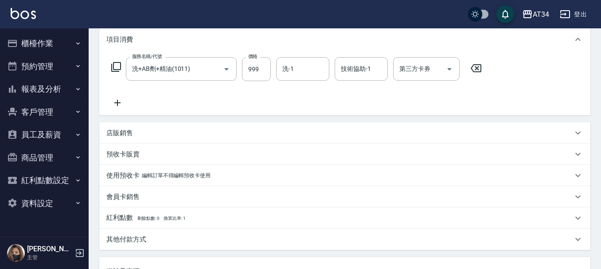
scroll to position [133, 0]
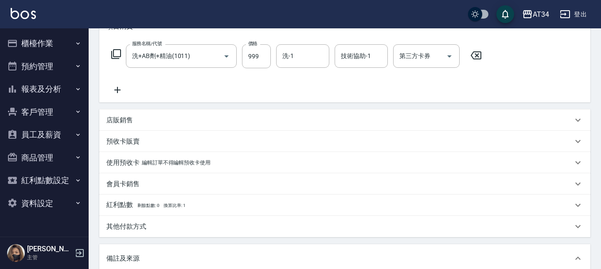
click at [122, 116] on p "店販銷售" at bounding box center [119, 120] width 27 height 9
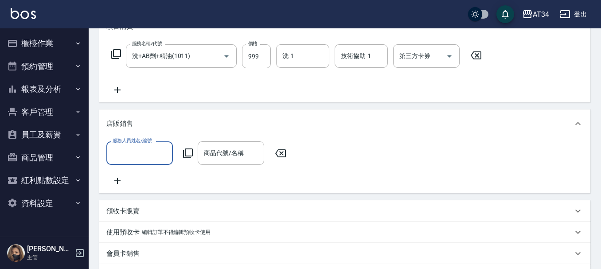
scroll to position [0, 0]
click at [146, 147] on input "服務人員姓名/編號" at bounding box center [139, 153] width 58 height 16
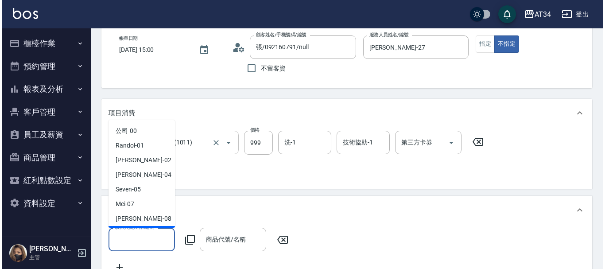
scroll to position [44, 0]
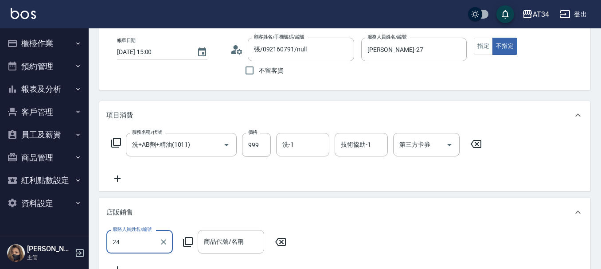
type input "24"
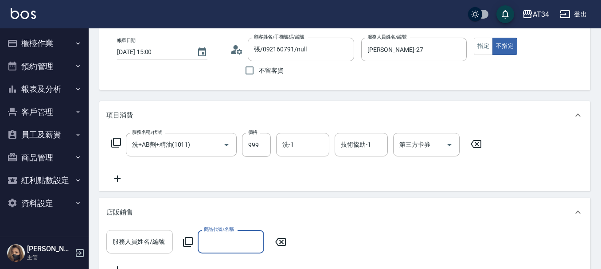
click at [139, 247] on input "服務人員姓名/編號" at bounding box center [139, 242] width 58 height 16
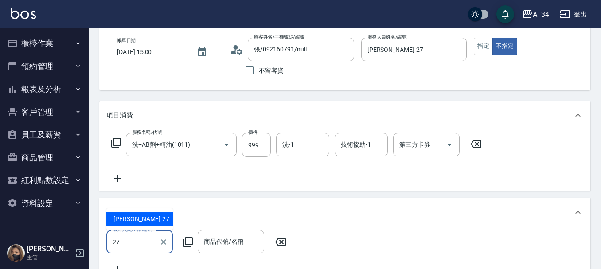
type input "annie-27"
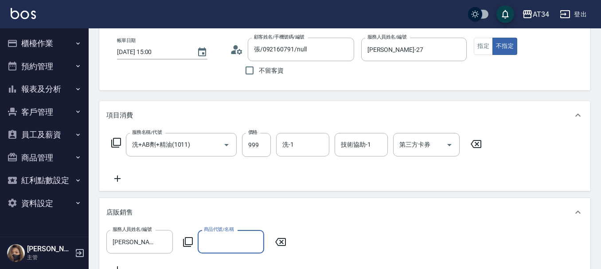
click at [183, 245] on icon at bounding box center [188, 242] width 10 height 10
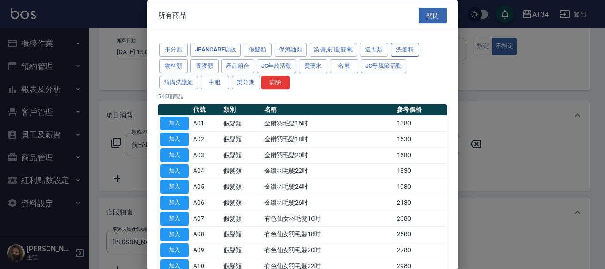
click at [409, 47] on button "洗髮精" at bounding box center [405, 50] width 28 height 14
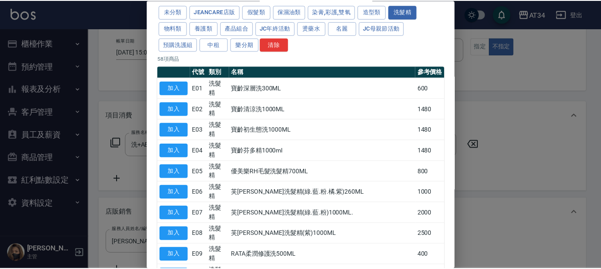
scroll to position [89, 0]
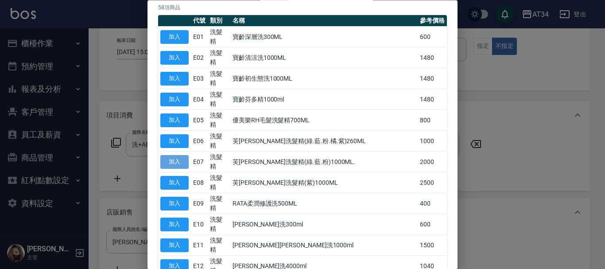
click at [181, 155] on button "加入" at bounding box center [174, 162] width 28 height 14
type input "芙米勒洗髮精(綠.藍.粉)1000ML."
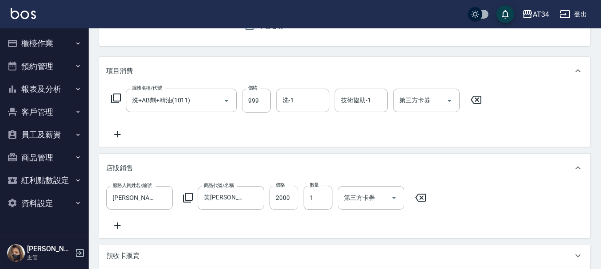
click at [285, 203] on input "2000" at bounding box center [283, 198] width 29 height 24
type input "100"
type input "24"
type input "120"
type input "240"
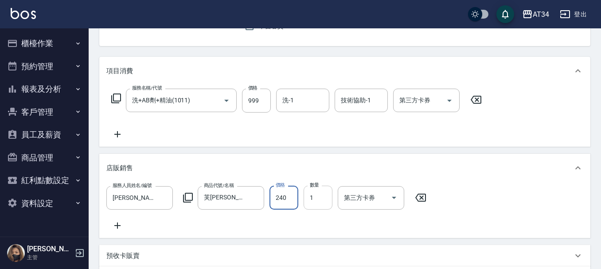
type input "330"
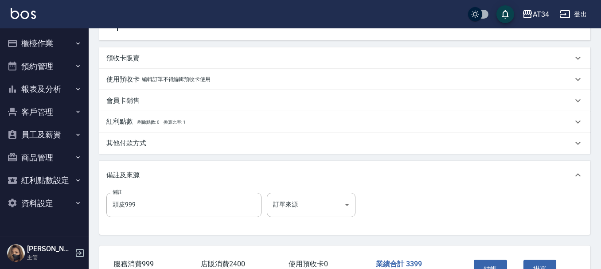
scroll to position [355, 0]
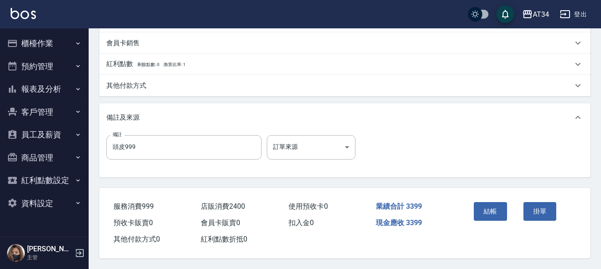
type input "2400"
click at [138, 89] on div "其他付款方式" at bounding box center [344, 85] width 491 height 21
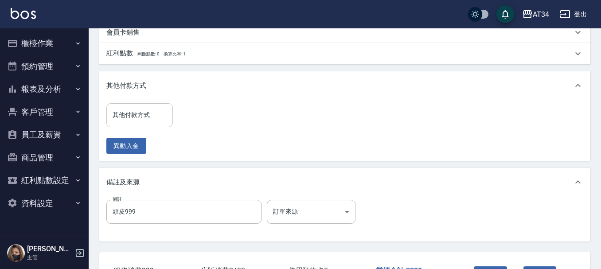
click at [162, 123] on input "其他付款方式" at bounding box center [139, 115] width 58 height 16
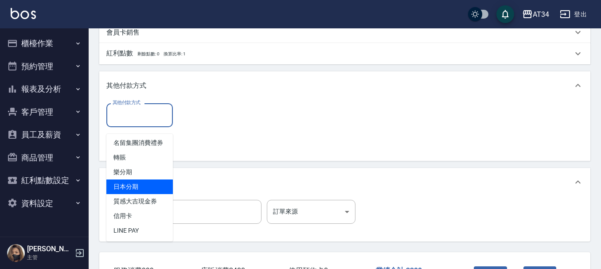
scroll to position [11, 0]
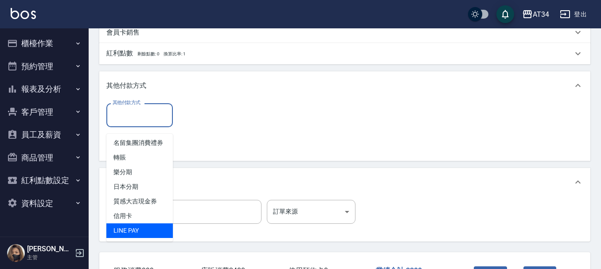
click at [137, 232] on span "LINE PAY" at bounding box center [139, 230] width 66 height 15
type input "LINE PAY"
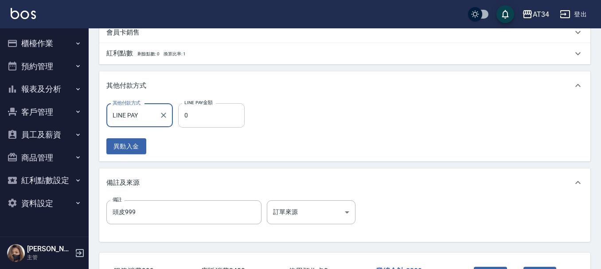
click at [199, 127] on input "0" at bounding box center [211, 115] width 66 height 24
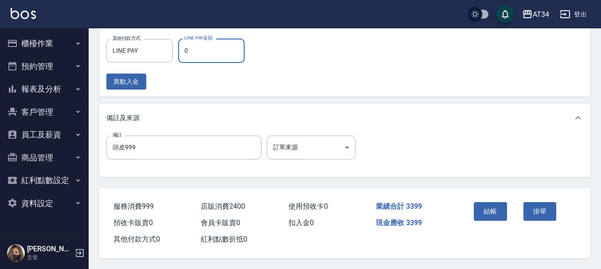
scroll to position [430, 0]
type input "33"
type input "300"
type input "3399"
type input "0"
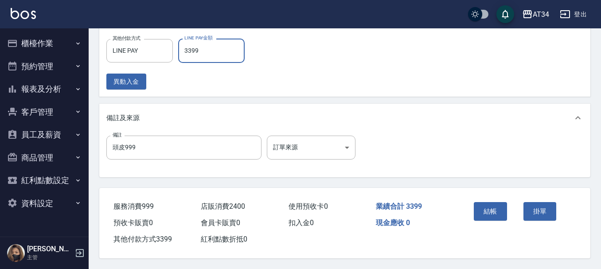
type input "3399"
click at [478, 211] on button "結帳" at bounding box center [490, 211] width 33 height 19
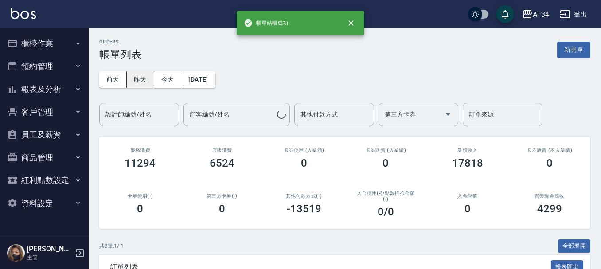
click at [135, 78] on button "昨天" at bounding box center [140, 79] width 27 height 16
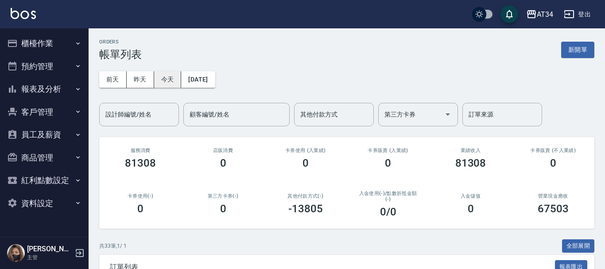
click at [173, 75] on button "今天" at bounding box center [167, 79] width 27 height 16
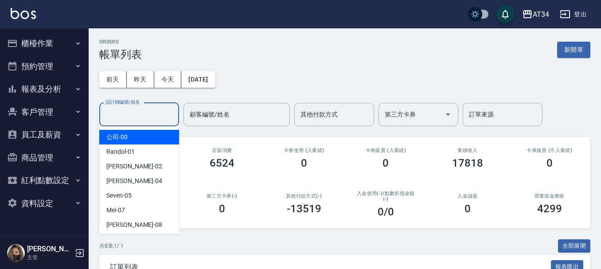
click at [164, 121] on input "設計師編號/姓名" at bounding box center [139, 115] width 72 height 16
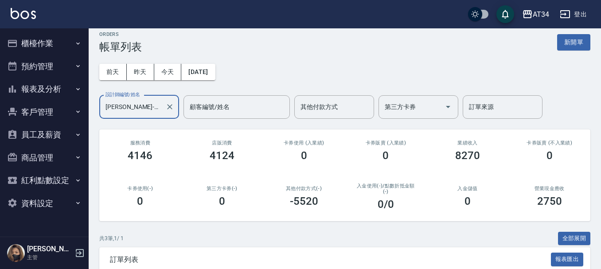
scroll to position [4, 0]
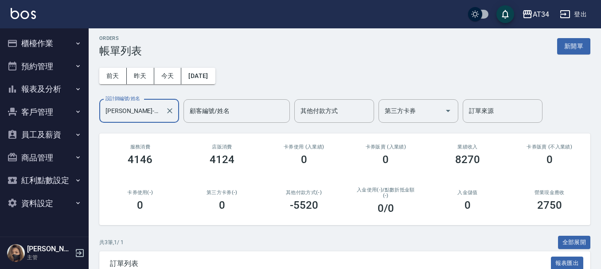
type input "Emily-12"
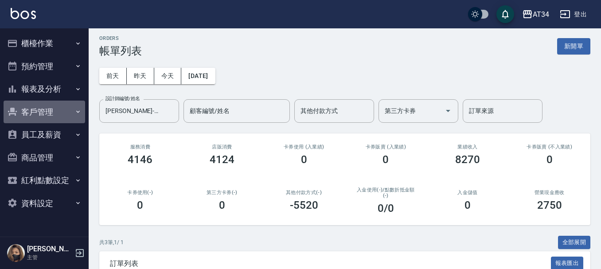
click at [43, 113] on button "客戶管理" at bounding box center [45, 112] width 82 height 23
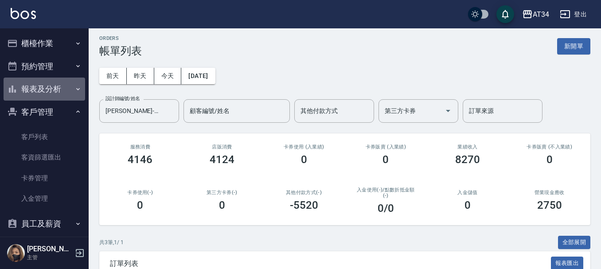
click at [51, 88] on button "報表及分析" at bounding box center [45, 89] width 82 height 23
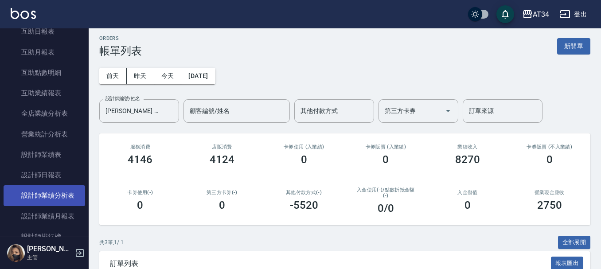
scroll to position [177, 0]
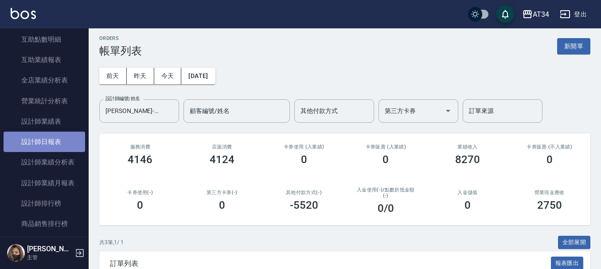
click at [49, 151] on link "設計師日報表" at bounding box center [45, 142] width 82 height 20
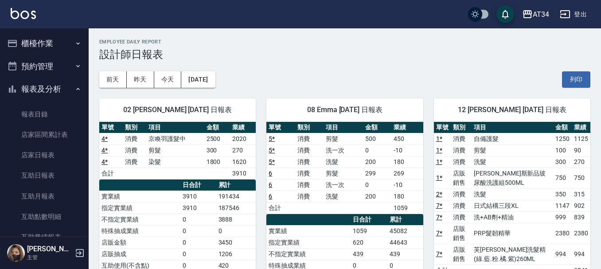
click at [39, 45] on button "櫃檯作業" at bounding box center [45, 43] width 82 height 23
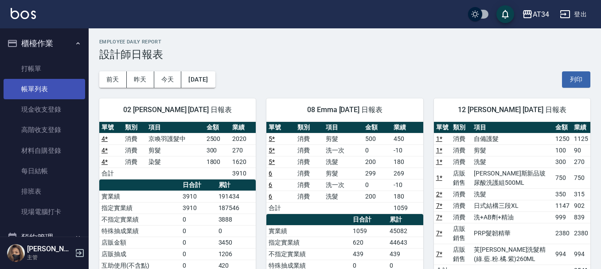
click at [44, 82] on link "帳單列表" at bounding box center [45, 89] width 82 height 20
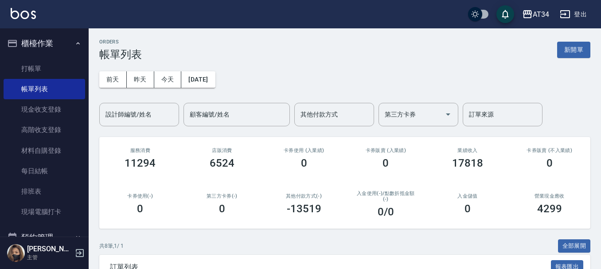
click at [132, 132] on div "ORDERS 帳單列表 新開單 前天 昨天 今天 2025/10/13 設計師編號/姓名 設計師編號/姓名 顧客編號/姓名 顧客編號/姓名 其他付款方式 其他…" at bounding box center [345, 266] width 512 height 477
click at [131, 121] on input "設計師編號/姓名" at bounding box center [139, 115] width 72 height 16
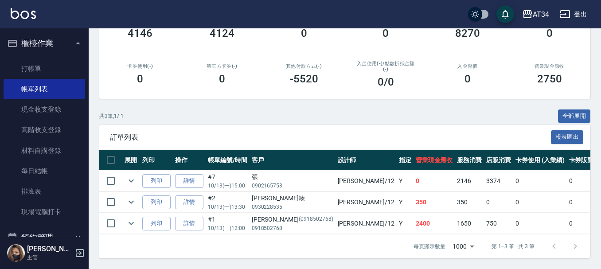
scroll to position [136, 0]
type input "Emily-12"
click at [190, 174] on link "詳情" at bounding box center [189, 181] width 28 height 14
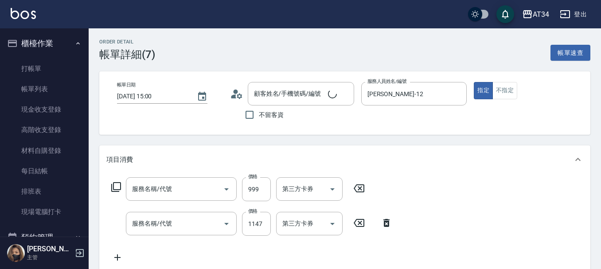
type input "2025/10/13 15:00"
type input "Emily-12"
type input "0"
type input "頭皮"
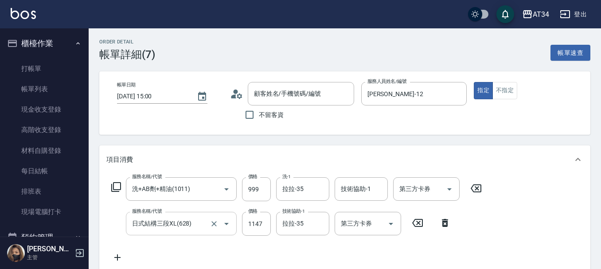
type input "洗+AB劑+精油(1011)"
type input "日式結構三段XL(628)"
type input "張/0902165753/null"
click at [200, 224] on input "日式結構三段XL(628)" at bounding box center [169, 224] width 78 height 16
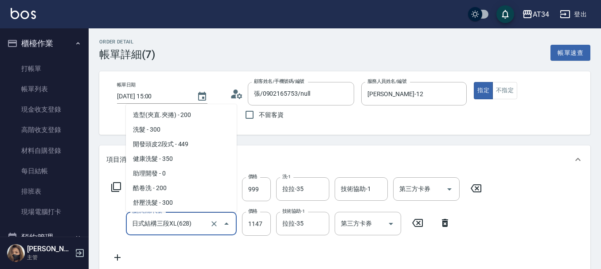
scroll to position [671, 0]
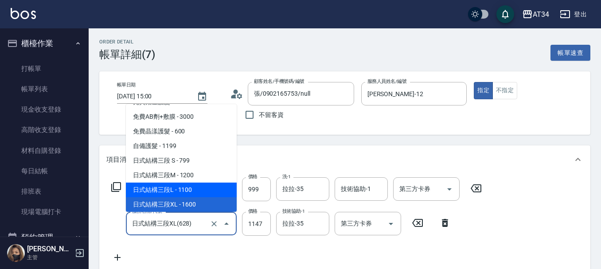
click at [202, 189] on span "日式結構三段L - 1100" at bounding box center [181, 190] width 111 height 15
type input "540"
type input "0"
type input "日式結構三段L(627)"
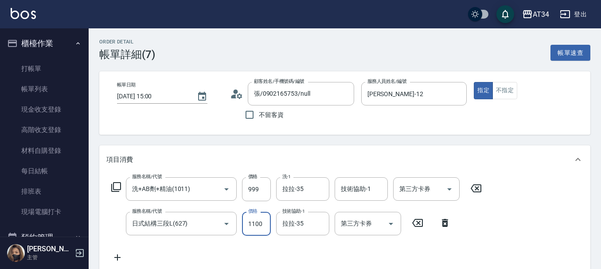
click at [253, 226] on input "1100" at bounding box center [256, 224] width 29 height 24
type input "1"
type input "430"
type input "114"
type input "440"
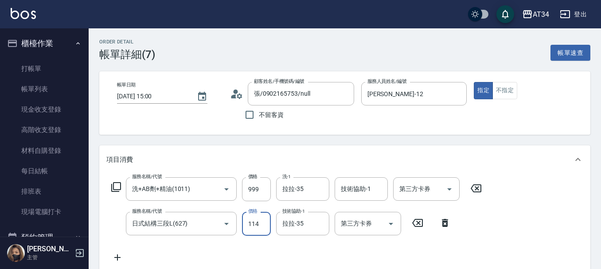
type input "1147"
type input "550"
type input "1147"
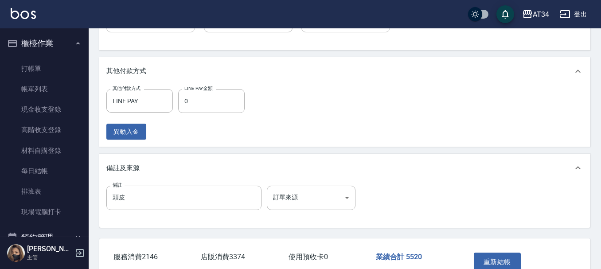
scroll to position [559, 0]
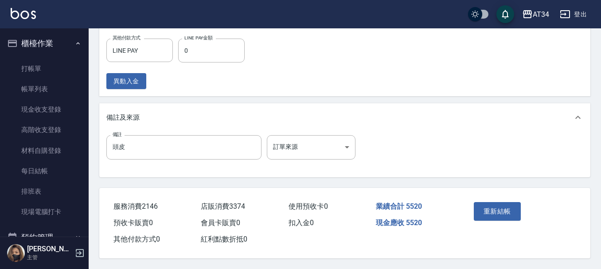
click at [496, 214] on button "重新結帳" at bounding box center [497, 211] width 47 height 19
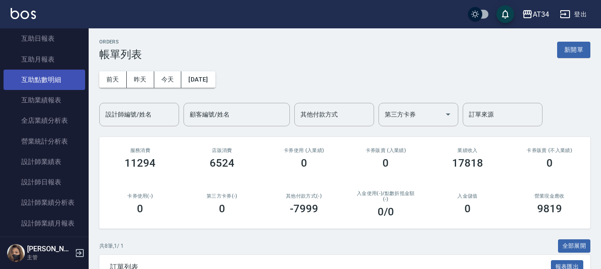
scroll to position [310, 0]
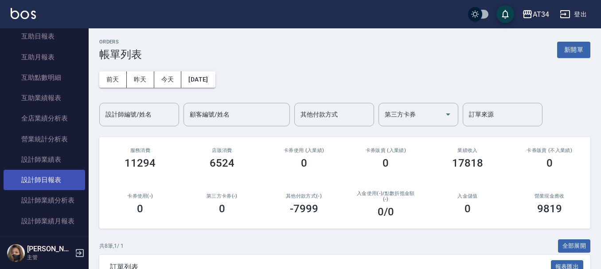
click at [50, 176] on link "設計師日報表" at bounding box center [45, 180] width 82 height 20
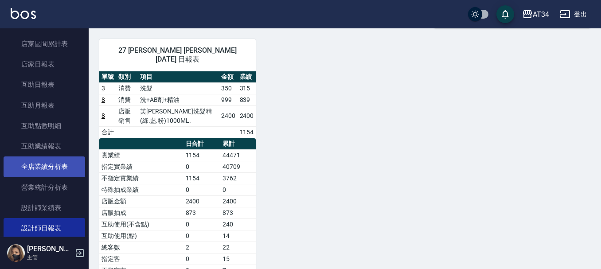
scroll to position [266, 0]
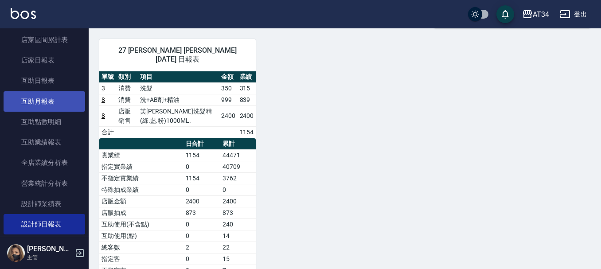
click at [47, 98] on link "互助月報表" at bounding box center [45, 101] width 82 height 20
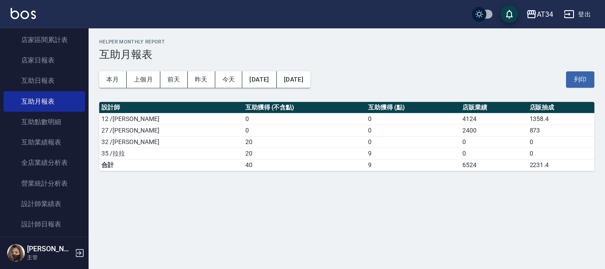
click at [132, 151] on td "35 /拉拉" at bounding box center [171, 154] width 144 height 12
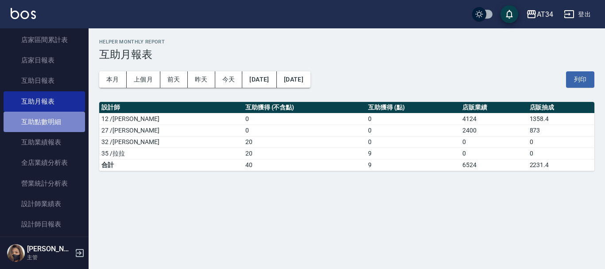
click at [62, 128] on link "互助點數明細" at bounding box center [45, 122] width 82 height 20
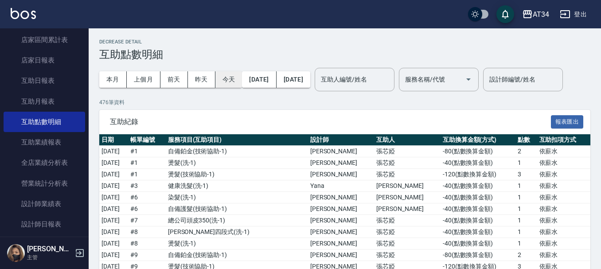
click at [221, 78] on button "今天" at bounding box center [228, 79] width 27 height 16
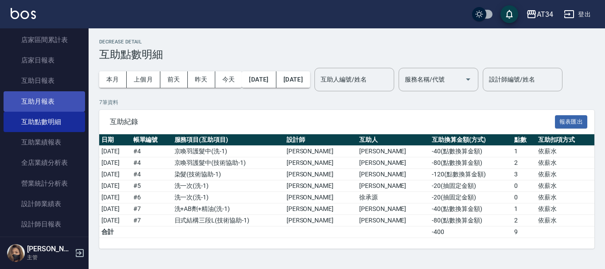
click at [55, 99] on link "互助月報表" at bounding box center [45, 101] width 82 height 20
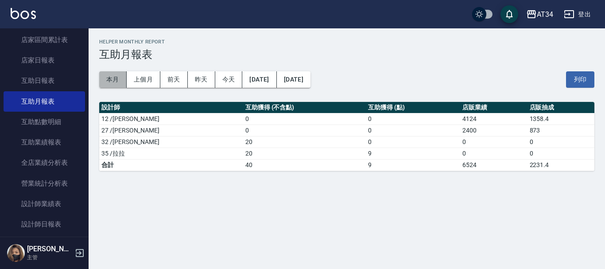
click at [122, 83] on button "本月" at bounding box center [112, 79] width 27 height 16
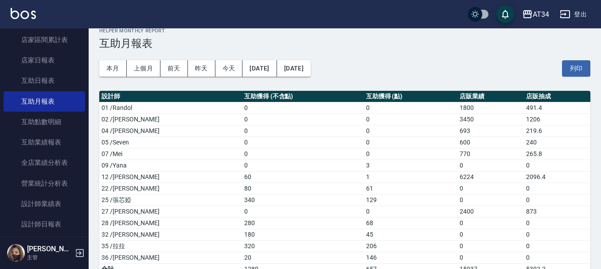
scroll to position [28, 0]
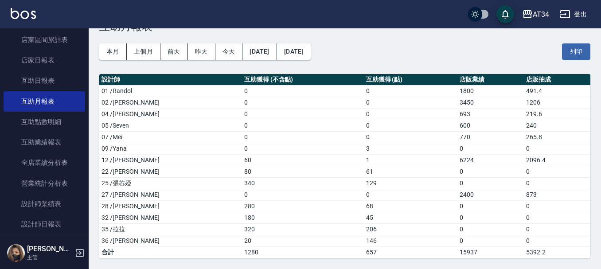
click at [110, 60] on div "本月 上個月 前天 昨天 今天 2025/10/01 2025/10/31 列印" at bounding box center [344, 52] width 491 height 38
click at [112, 55] on button "本月" at bounding box center [112, 51] width 27 height 16
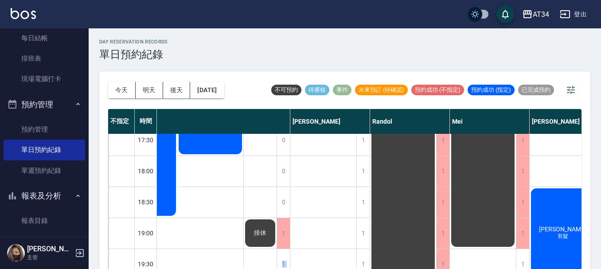
scroll to position [429, 226]
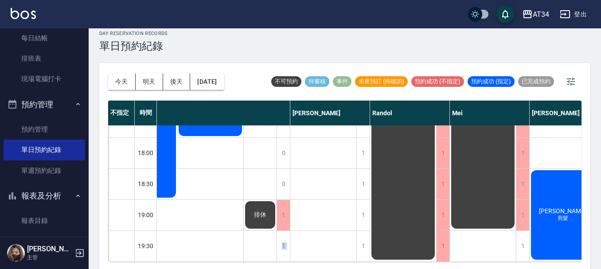
drag, startPoint x: 216, startPoint y: 263, endPoint x: 183, endPoint y: 260, distance: 33.9
click at [183, 260] on div "不指定 時間 [PERSON_NAME] [PERSON_NAME] Seven [PERSON_NAME] [PERSON_NAME] [PERSON_NA…" at bounding box center [344, 181] width 473 height 161
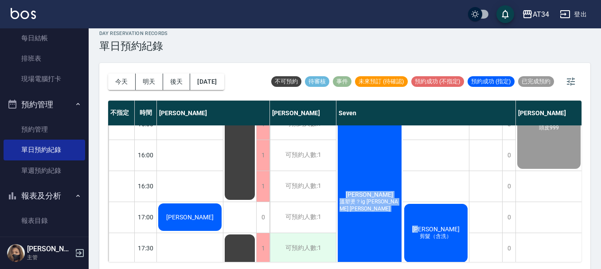
scroll to position [207, 0]
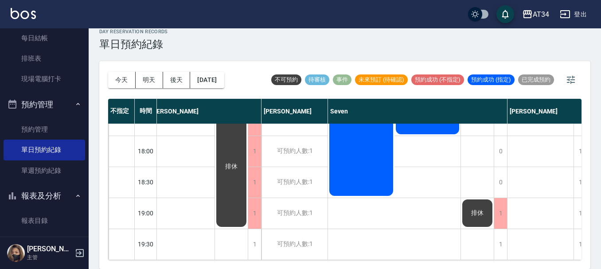
scroll to position [429, 0]
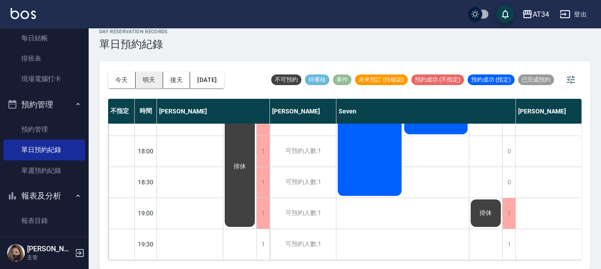
click at [156, 84] on button "明天" at bounding box center [149, 80] width 27 height 16
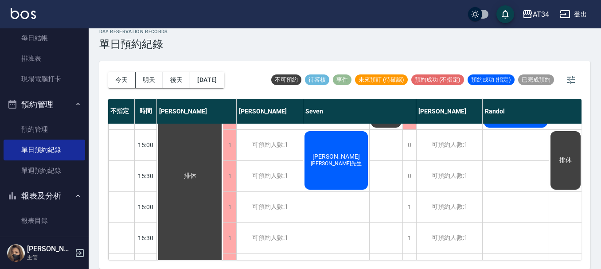
scroll to position [163, 0]
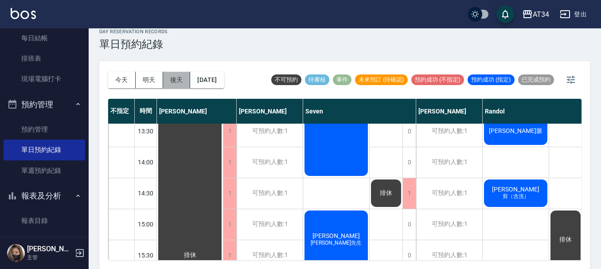
click at [176, 79] on button "後天" at bounding box center [176, 80] width 27 height 16
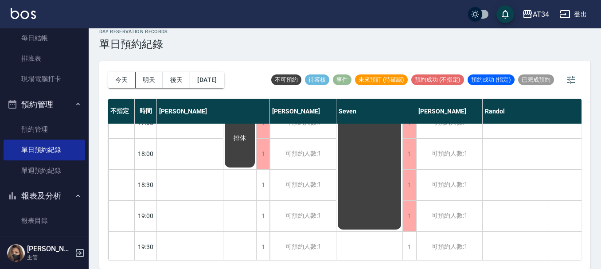
scroll to position [429, 0]
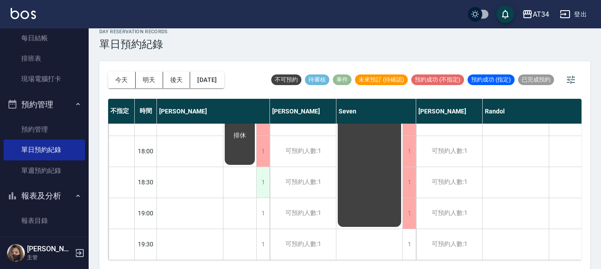
click at [261, 176] on div "1" at bounding box center [262, 182] width 13 height 31
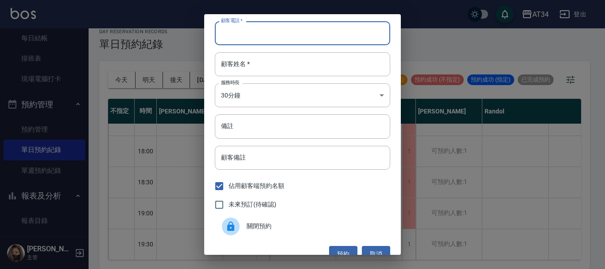
click at [285, 44] on input "顧客電話   *" at bounding box center [302, 33] width 175 height 24
type input "0979026713"
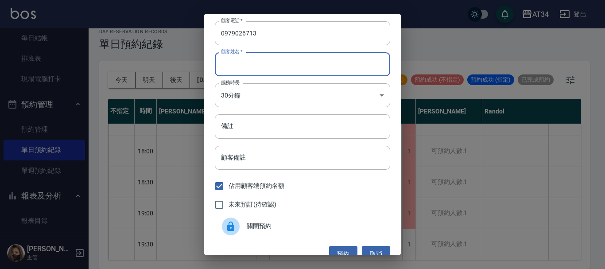
click at [283, 66] on input "顧客姓名   *" at bounding box center [302, 64] width 175 height 24
type input "5"
type input "張"
click at [322, 126] on input "備註" at bounding box center [302, 126] width 175 height 24
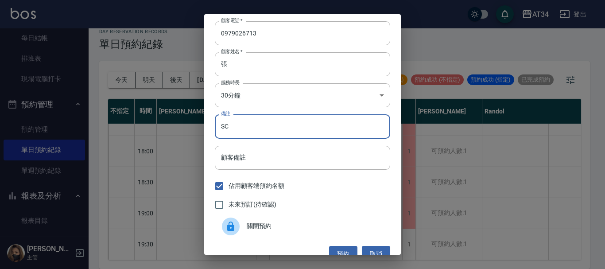
type input "SC"
click at [268, 206] on span "未來預訂(待確認)" at bounding box center [253, 204] width 48 height 9
click at [229, 206] on input "未來預訂(待確認)" at bounding box center [219, 204] width 19 height 19
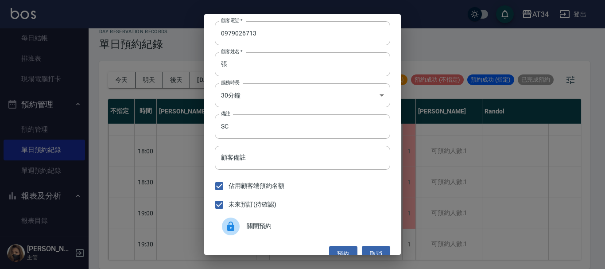
click at [268, 206] on span "未來預訂(待確認)" at bounding box center [253, 204] width 48 height 9
click at [229, 206] on input "未來預訂(待確認)" at bounding box center [219, 204] width 19 height 19
checkbox input "false"
click at [336, 250] on button "預約" at bounding box center [343, 254] width 28 height 16
